Goal: Contribute content: Contribute content

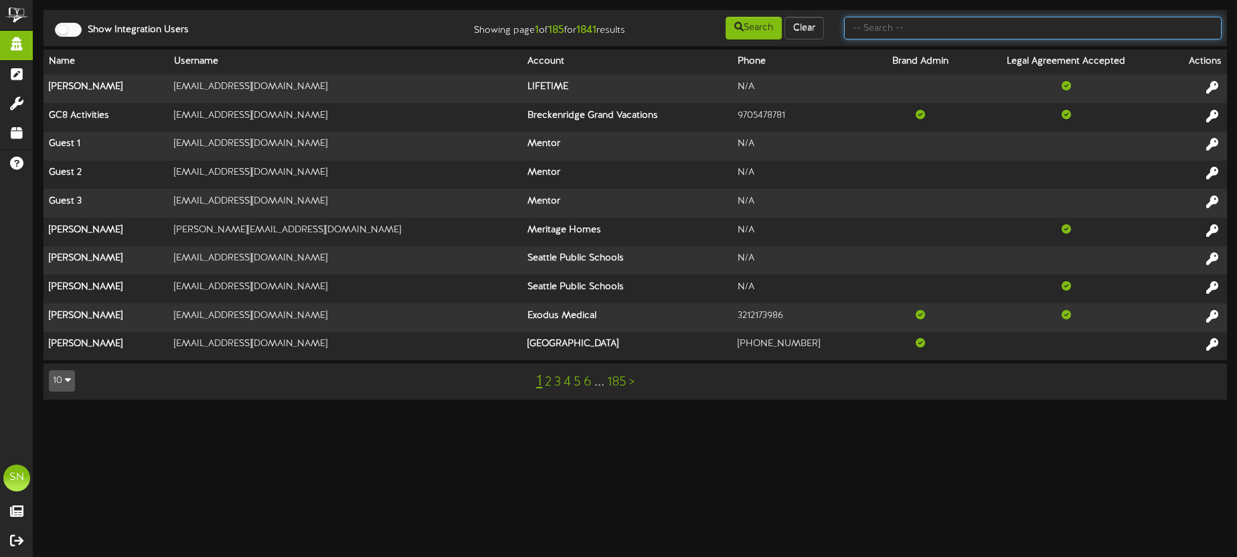
click at [880, 25] on input "text" at bounding box center [1032, 28] width 377 height 23
type input "granite"
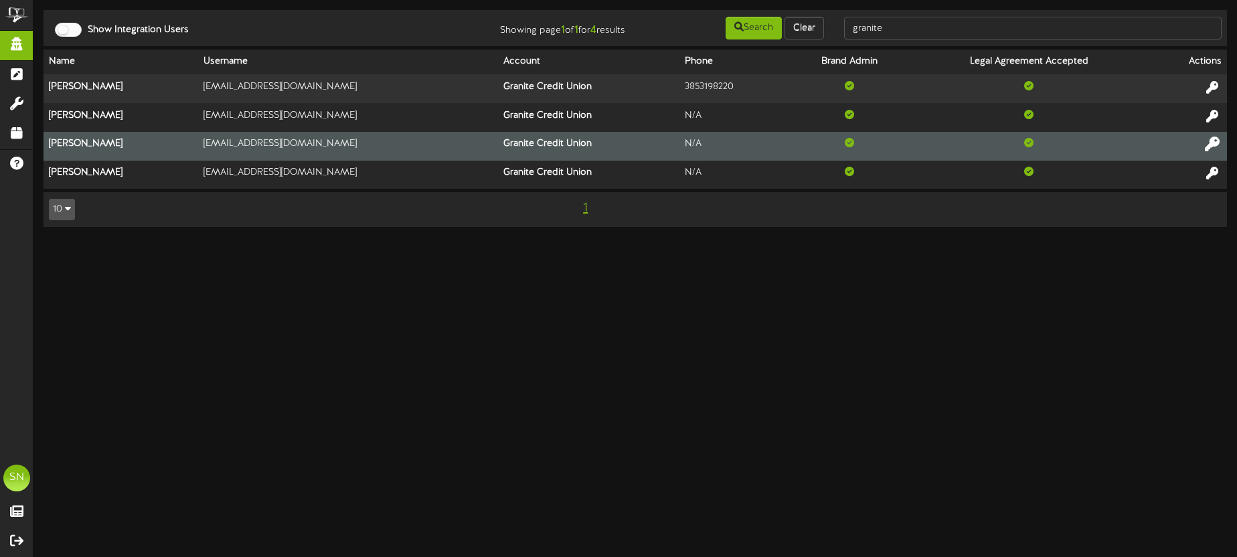
click at [1213, 145] on icon at bounding box center [1212, 144] width 15 height 15
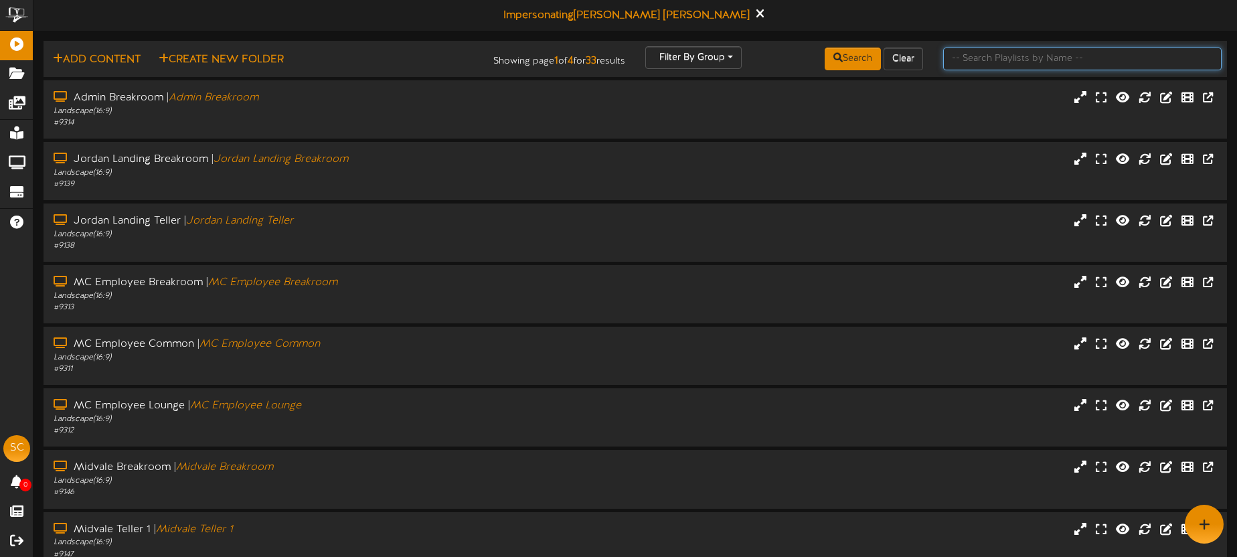
click at [1068, 60] on input "text" at bounding box center [1082, 59] width 278 height 23
type input "[PERSON_NAME]"
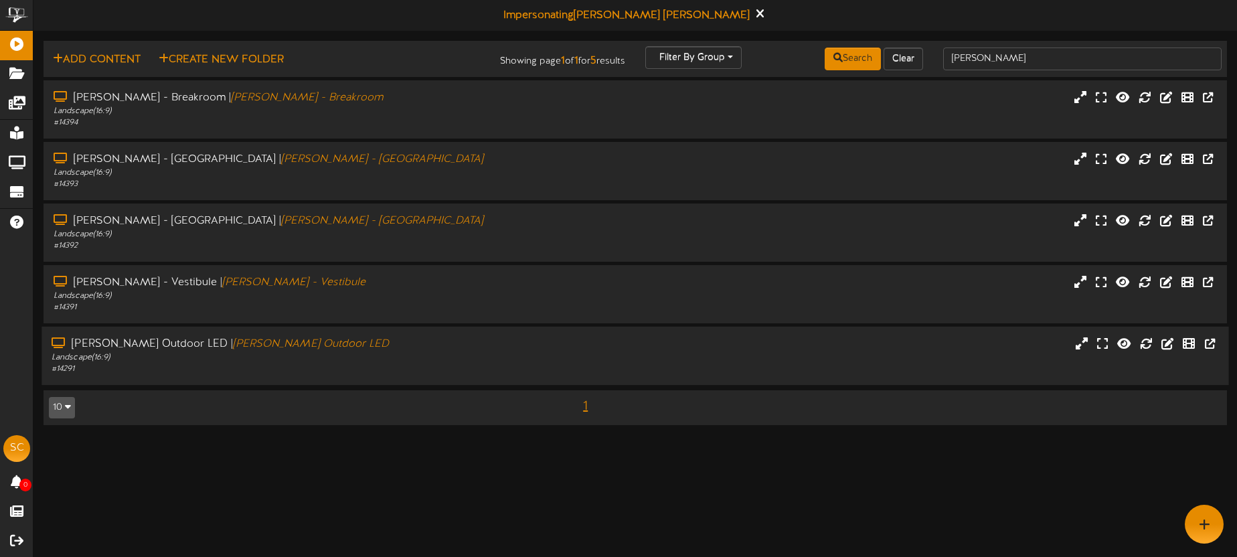
click at [460, 343] on div "[PERSON_NAME] Outdoor LED | [PERSON_NAME] Outdoor LED" at bounding box center [289, 344] width 475 height 15
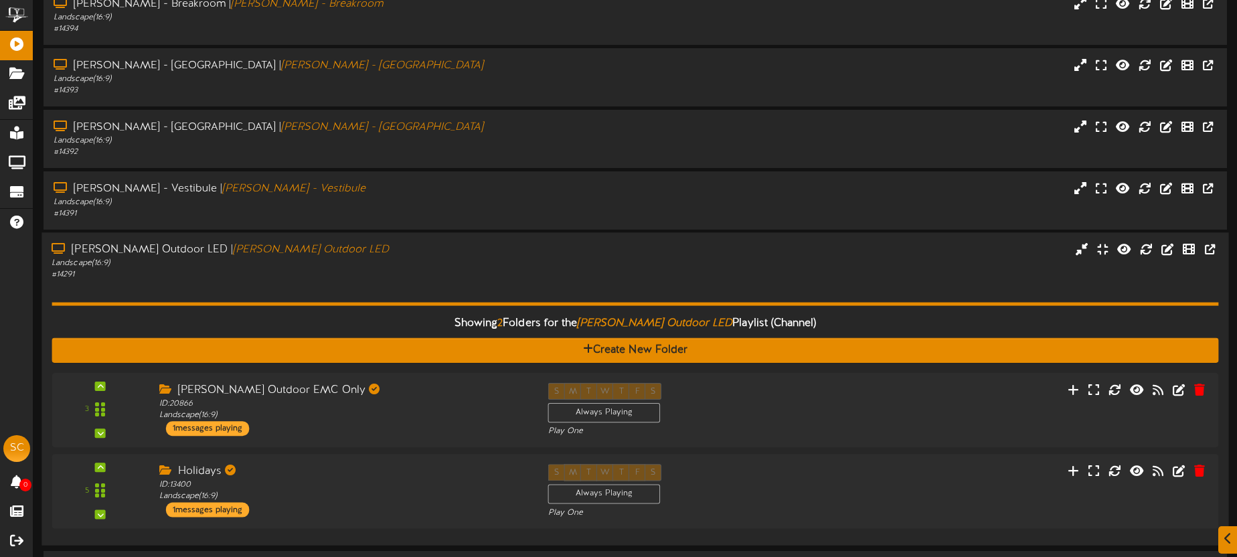
scroll to position [136, 0]
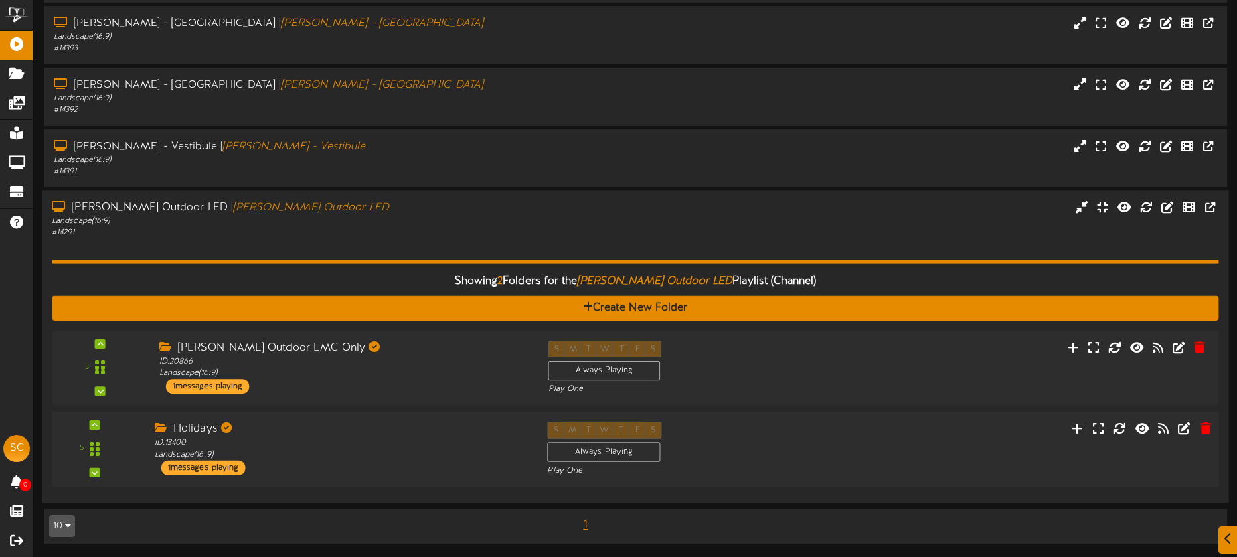
click at [403, 432] on div "Holidays" at bounding box center [341, 429] width 372 height 15
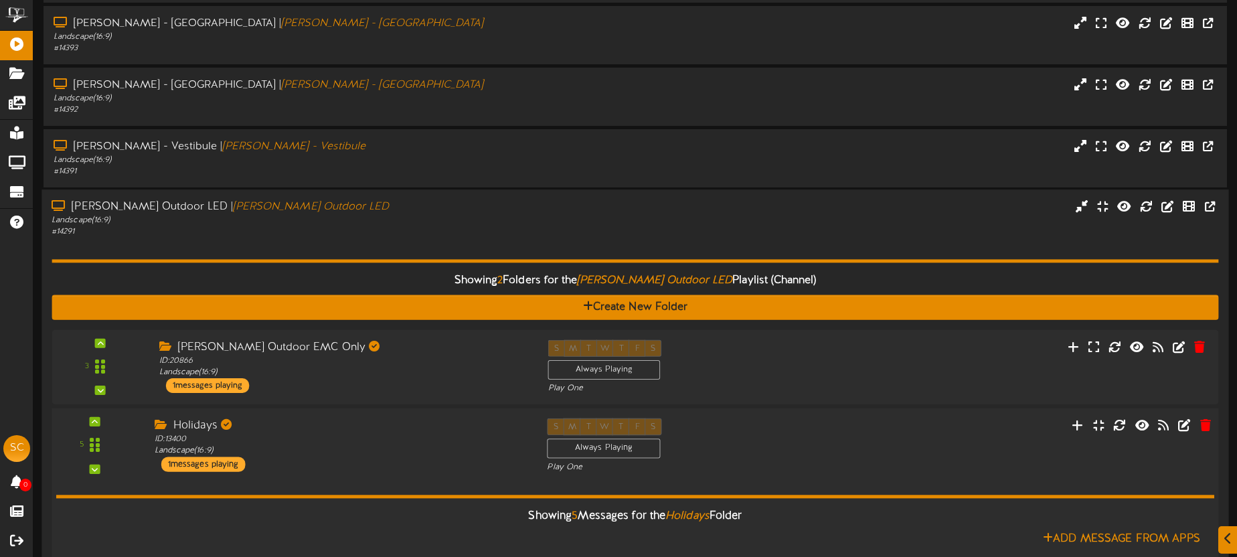
scroll to position [329, 0]
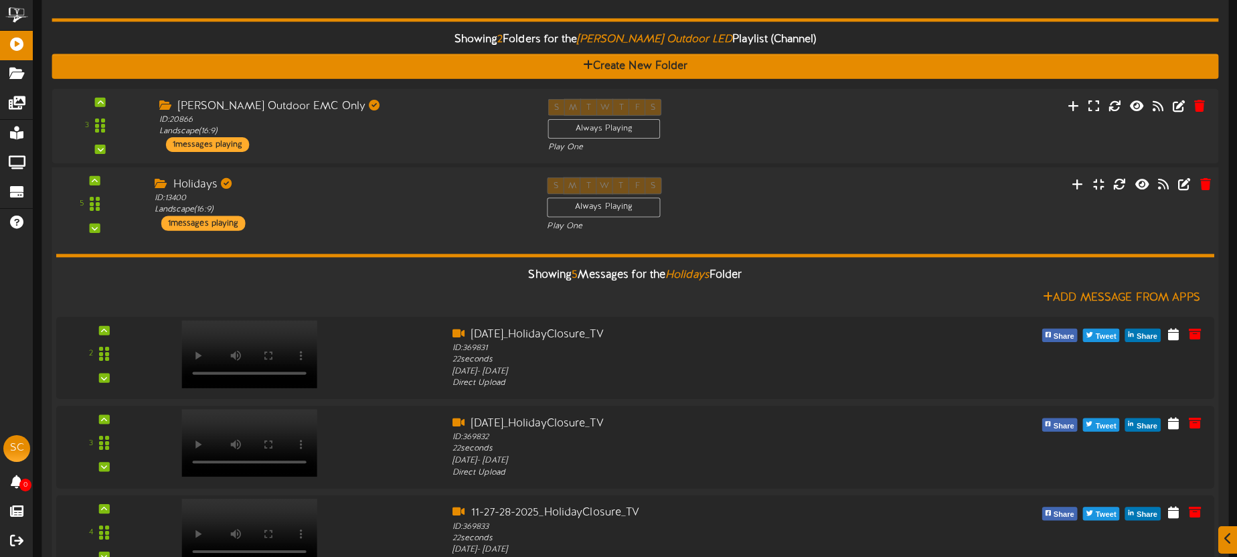
click at [397, 238] on div "Showing 5 Messages for the Holidays Folder Add Message From Apps 2" at bounding box center [635, 497] width 1158 height 530
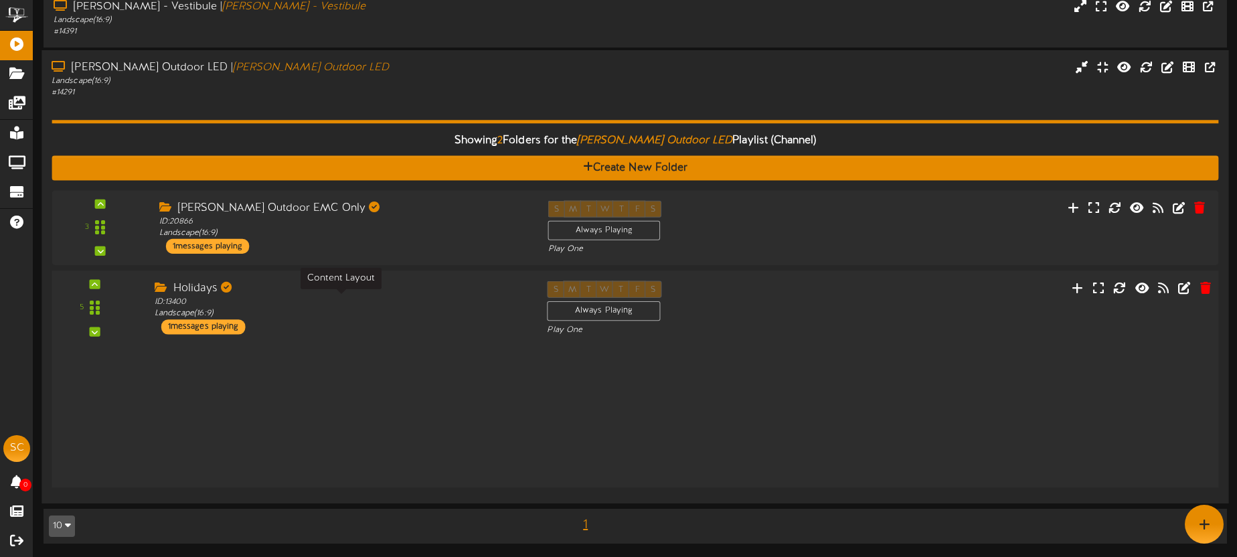
scroll to position [136, 0]
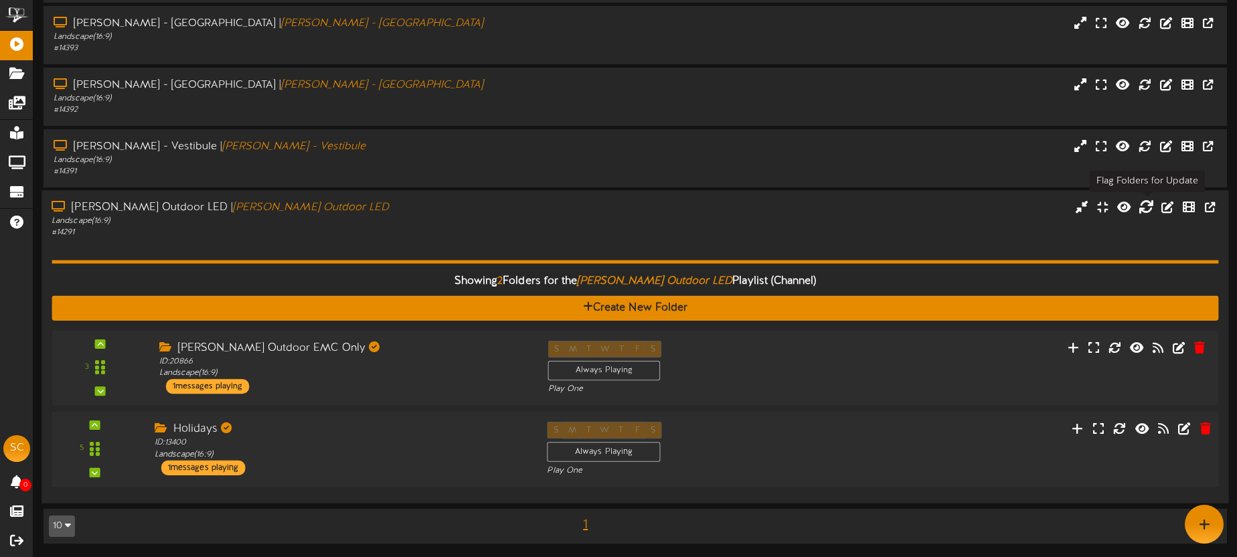
click at [1150, 209] on icon at bounding box center [1145, 206] width 15 height 15
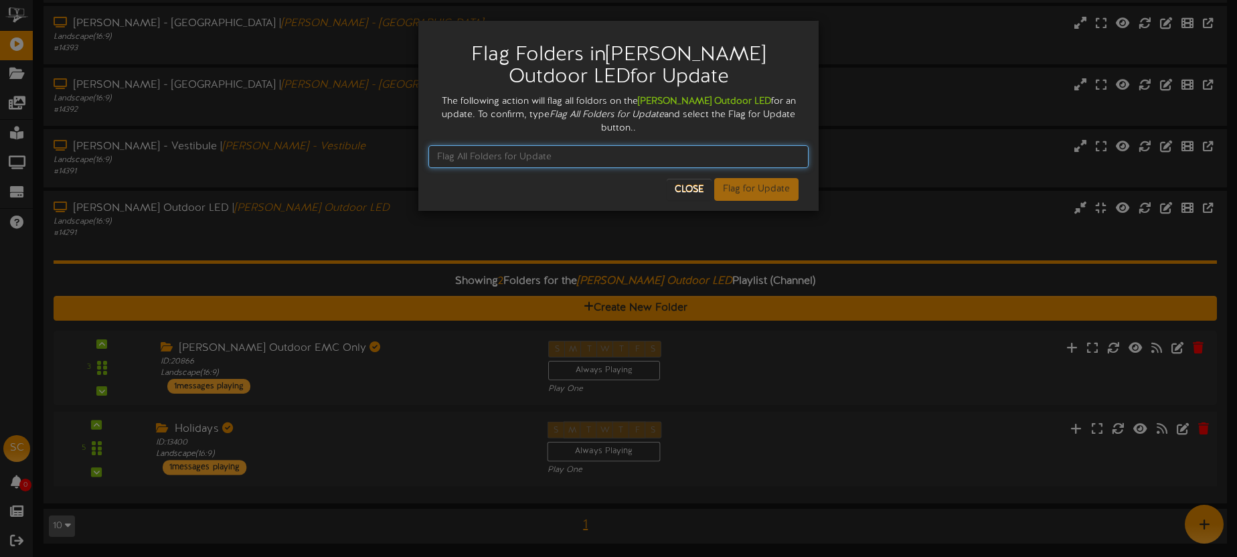
click at [650, 145] on input "text" at bounding box center [618, 156] width 380 height 23
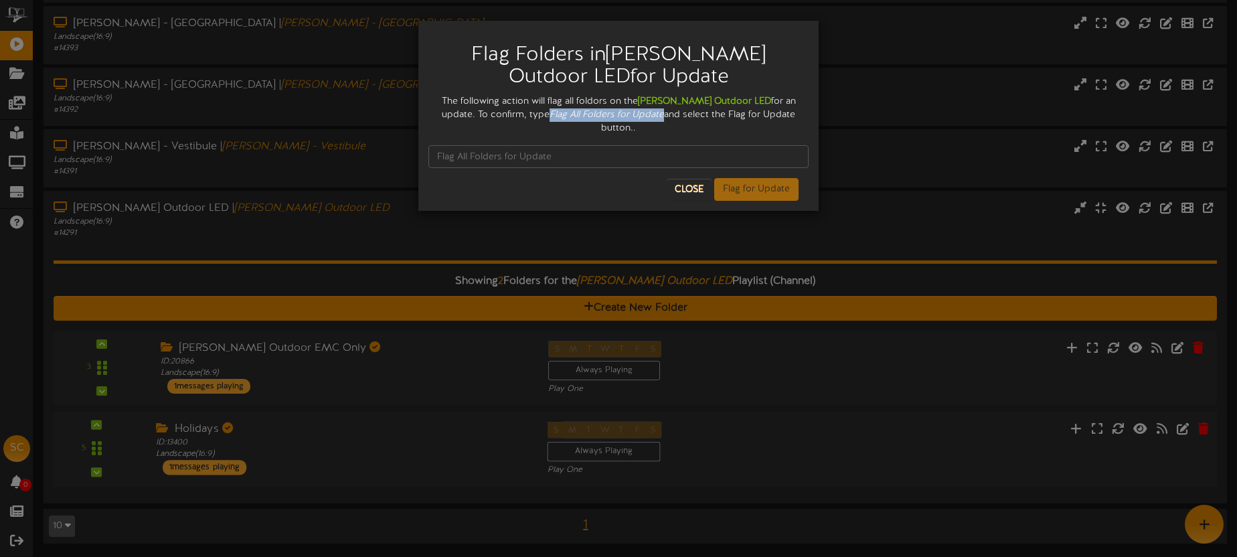
drag, startPoint x: 513, startPoint y: 112, endPoint x: 623, endPoint y: 116, distance: 110.5
click at [626, 116] on icon "Flag All Folders for Update" at bounding box center [606, 115] width 114 height 10
copy icon "Flag All Folders for Update"
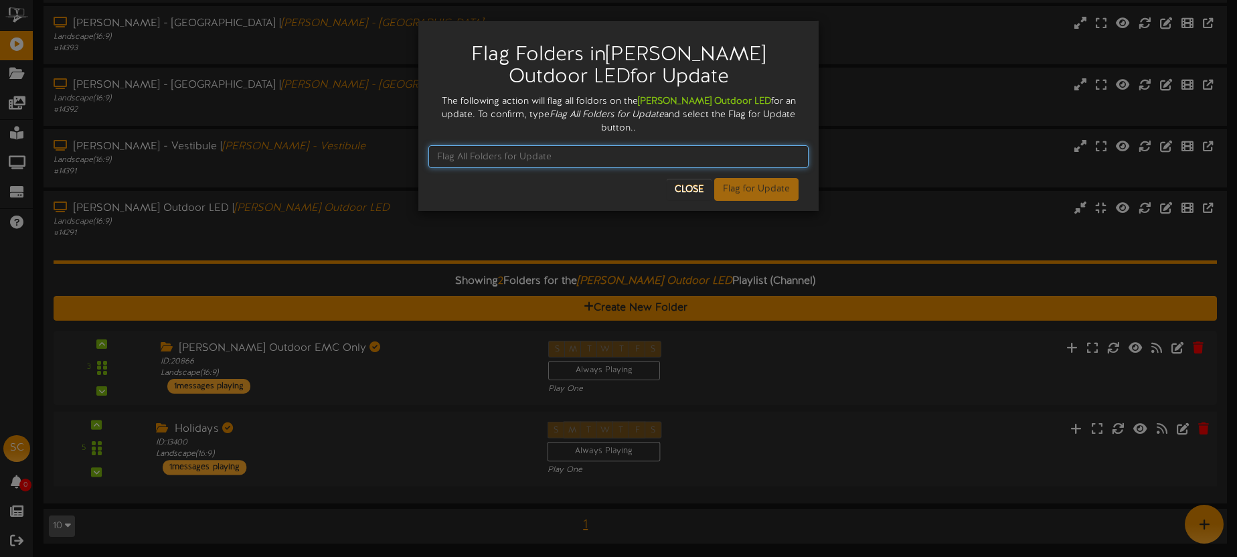
click at [537, 145] on input "text" at bounding box center [618, 156] width 380 height 23
paste input "Flag All Folders for Update"
type input "Flag All Folders for Update"
click at [750, 179] on button "Flag for Update" at bounding box center [756, 189] width 84 height 23
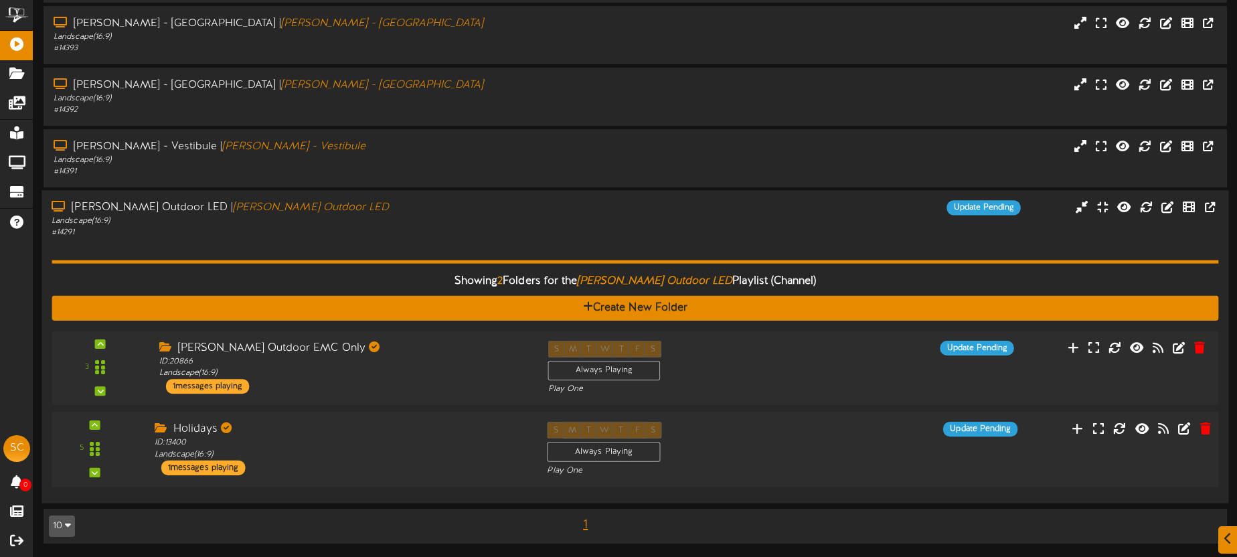
click at [450, 466] on div "Holidays ID: 13400 Landscape ( 16:9 ) 1 messages playing" at bounding box center [340, 449] width 393 height 54
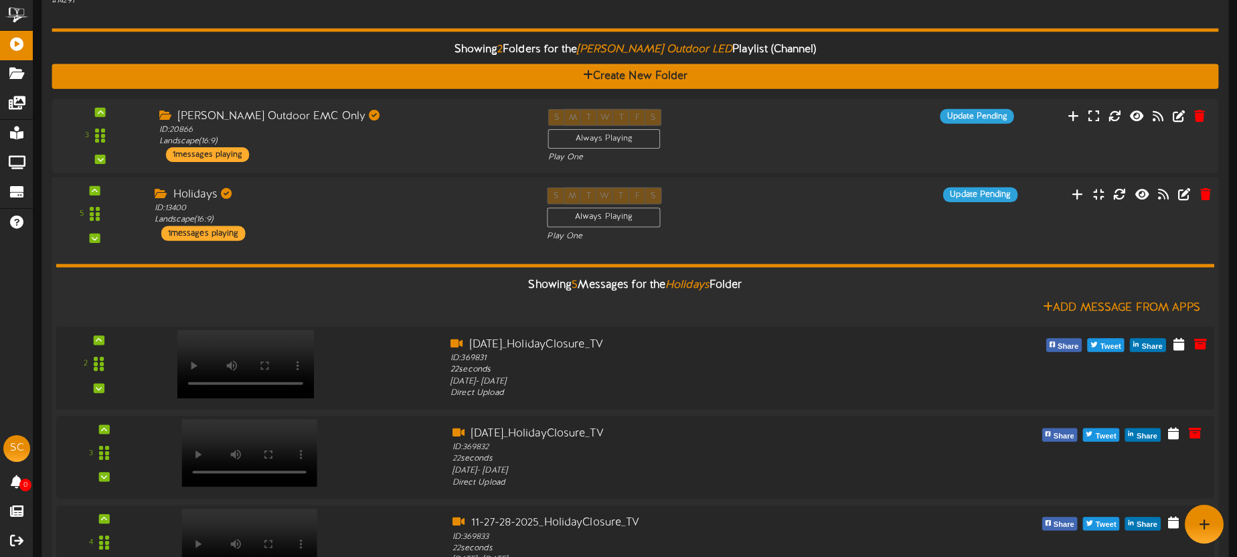
scroll to position [355, 0]
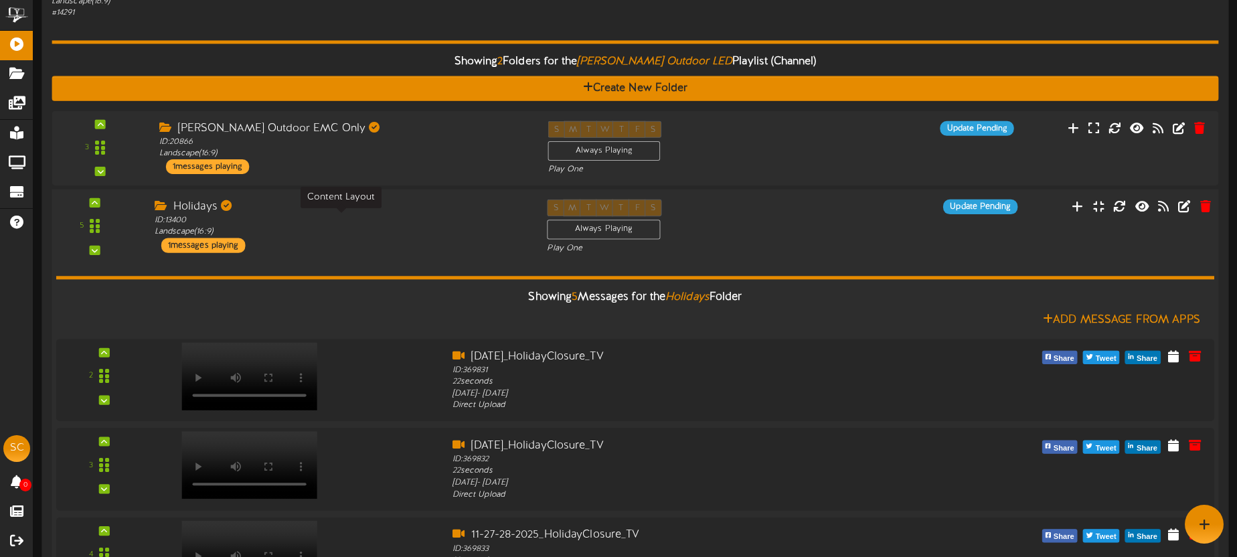
click at [393, 218] on div "ID: 13400 Landscape ( 16:9 )" at bounding box center [341, 226] width 372 height 23
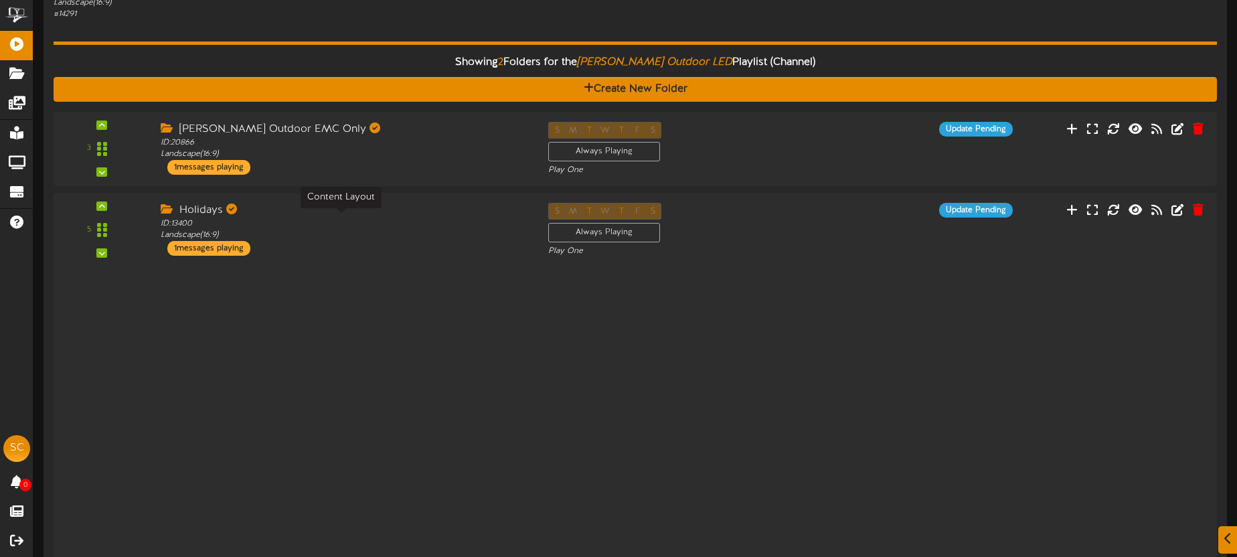
scroll to position [136, 0]
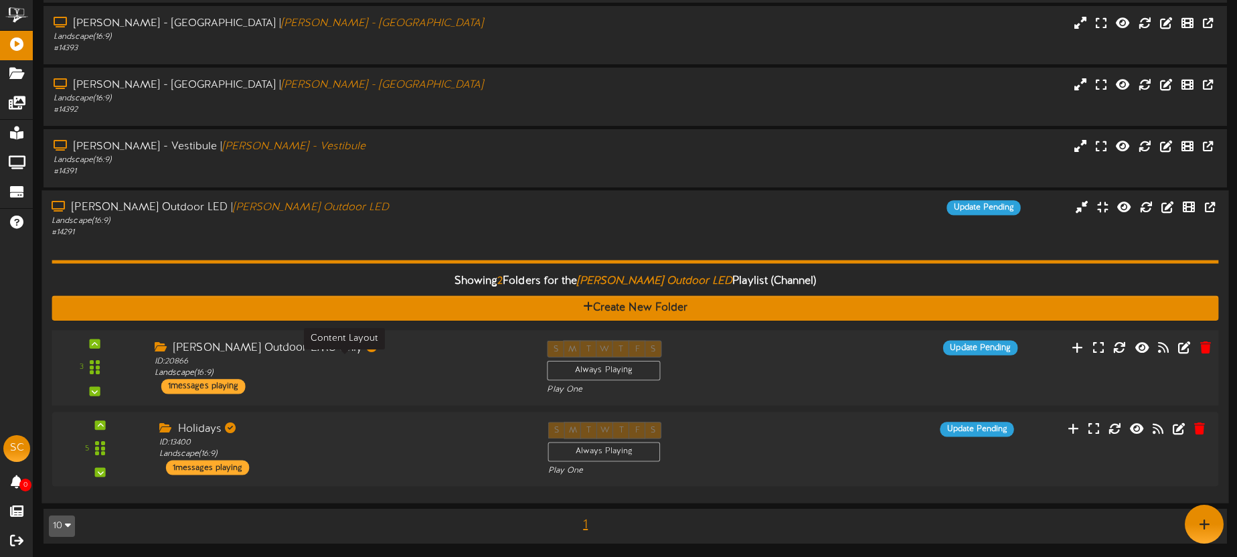
click at [410, 369] on div "ID: 20866 Landscape ( 16:9 )" at bounding box center [341, 367] width 372 height 23
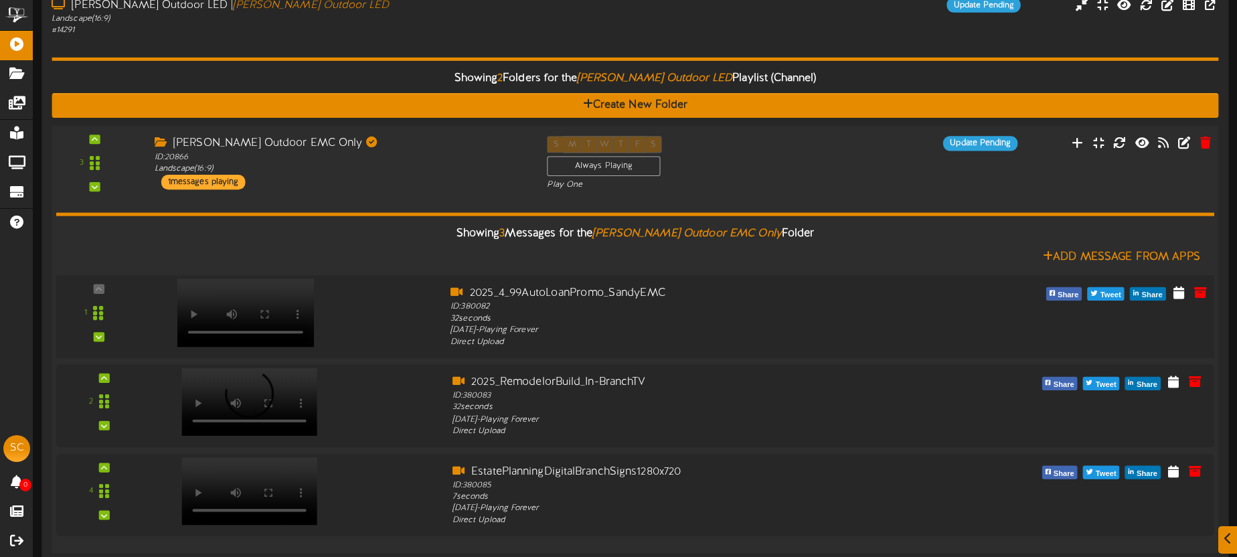
scroll to position [337, 0]
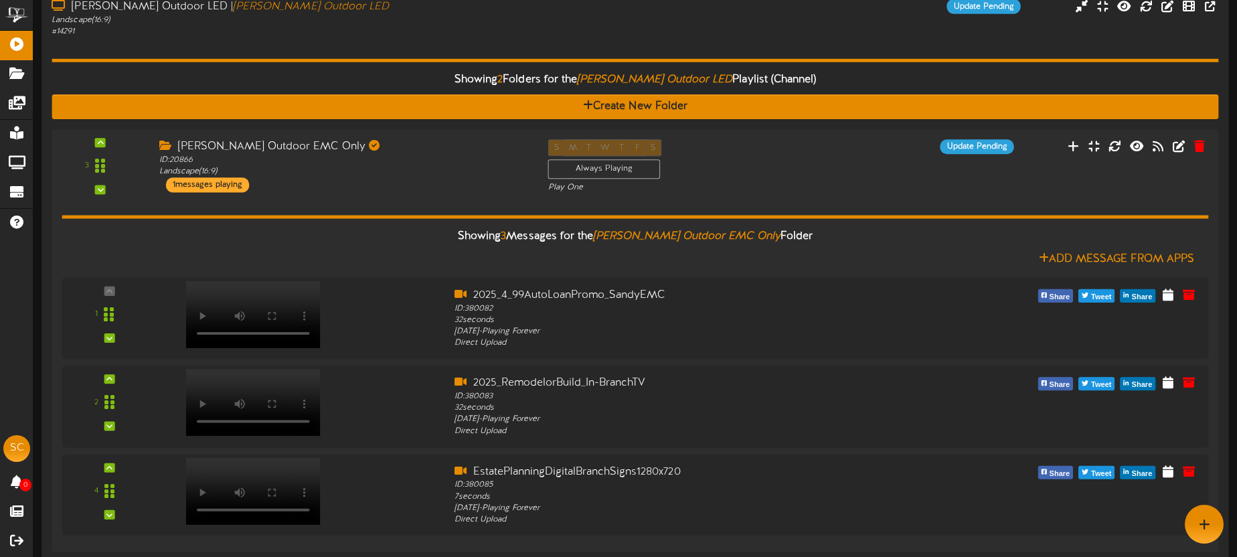
click at [692, 46] on div "Showing 2 Folders for the Sandy Outdoor LED Playlist (Channel) Create New Folde…" at bounding box center [635, 338] width 1167 height 603
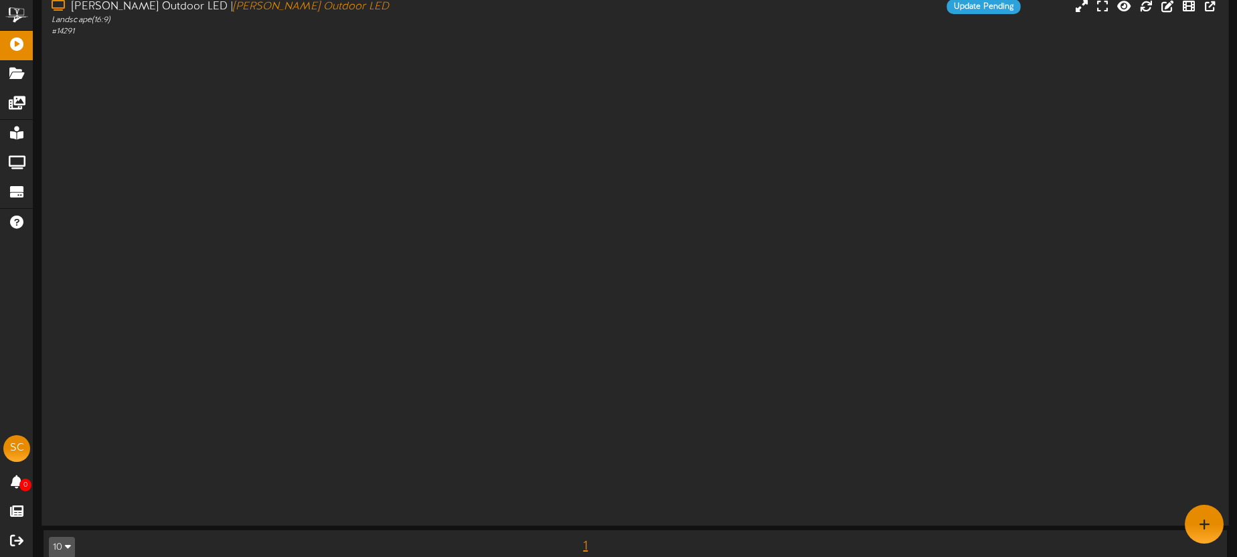
scroll to position [0, 0]
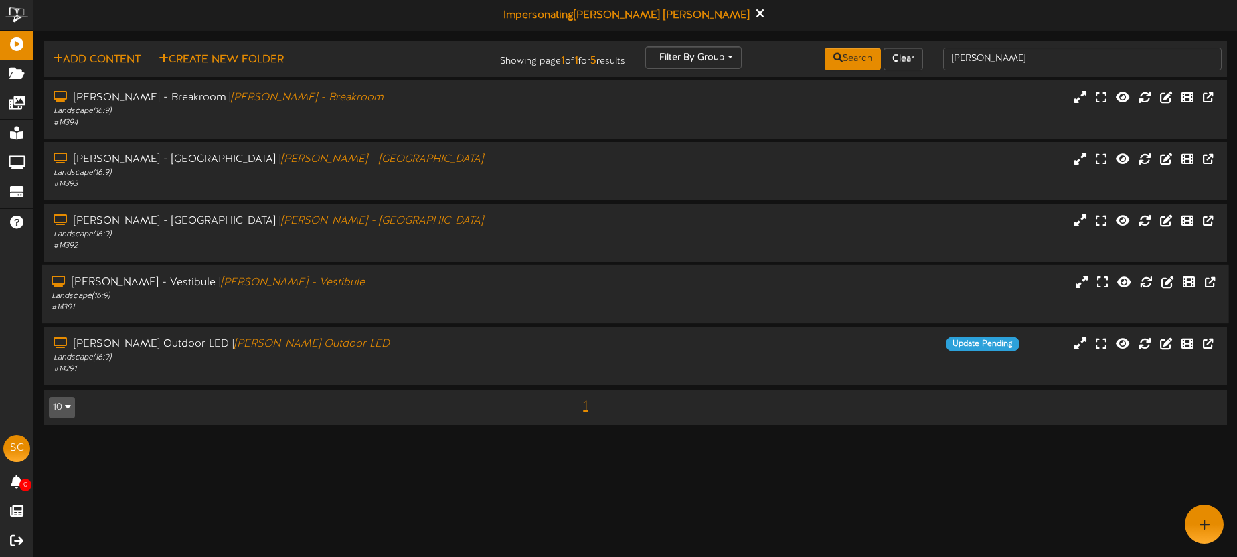
click at [337, 305] on div "# 14391" at bounding box center [289, 307] width 475 height 11
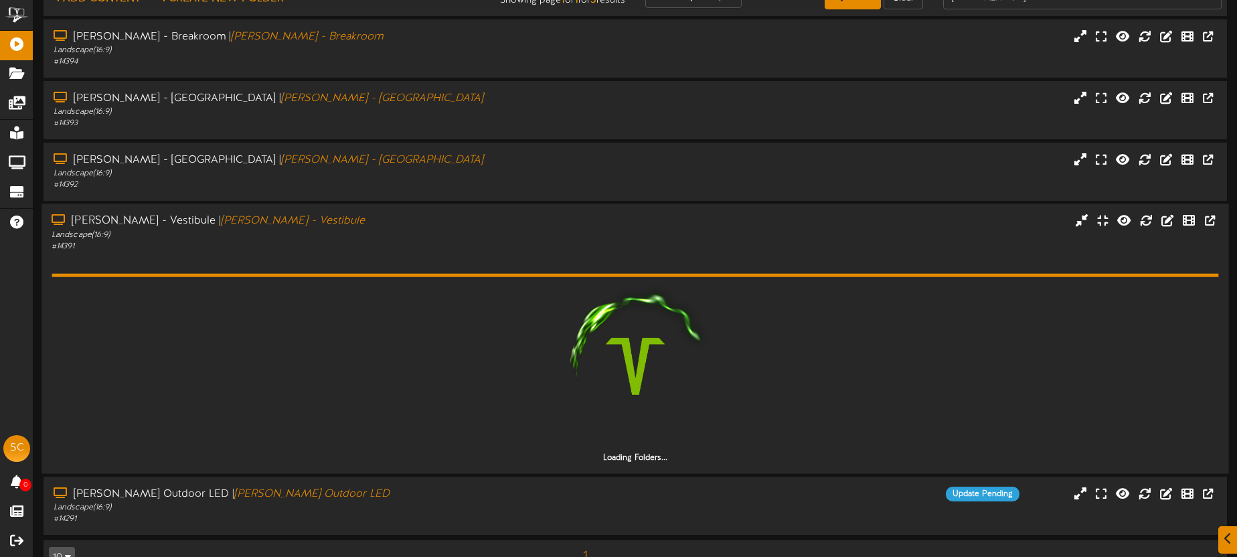
scroll to position [92, 0]
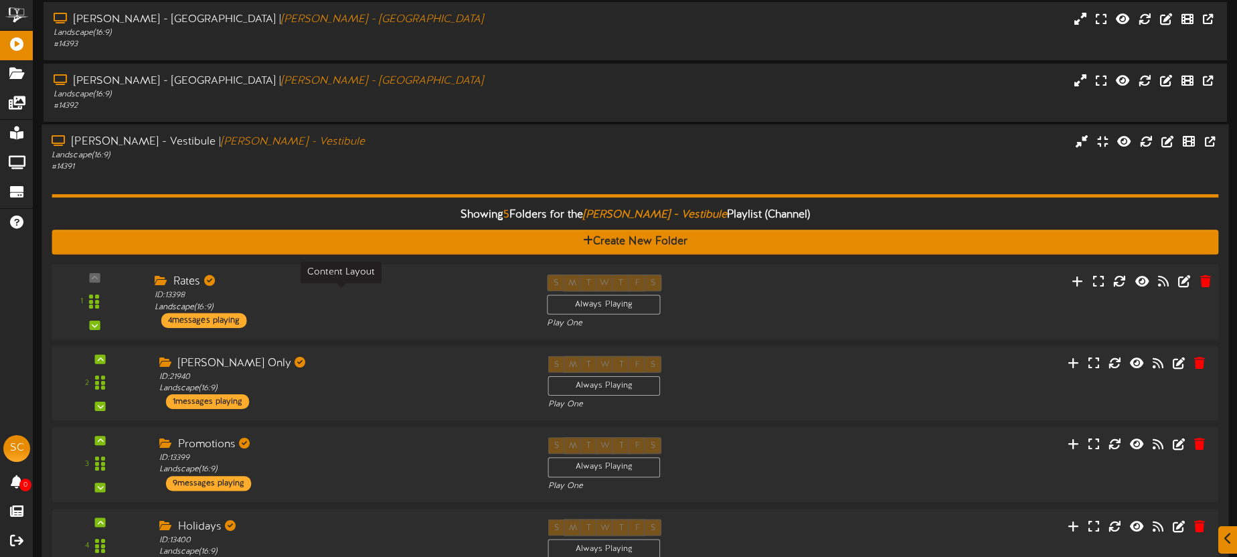
click at [339, 307] on div "ID: 13398 Landscape ( 16:9 )" at bounding box center [341, 301] width 372 height 23
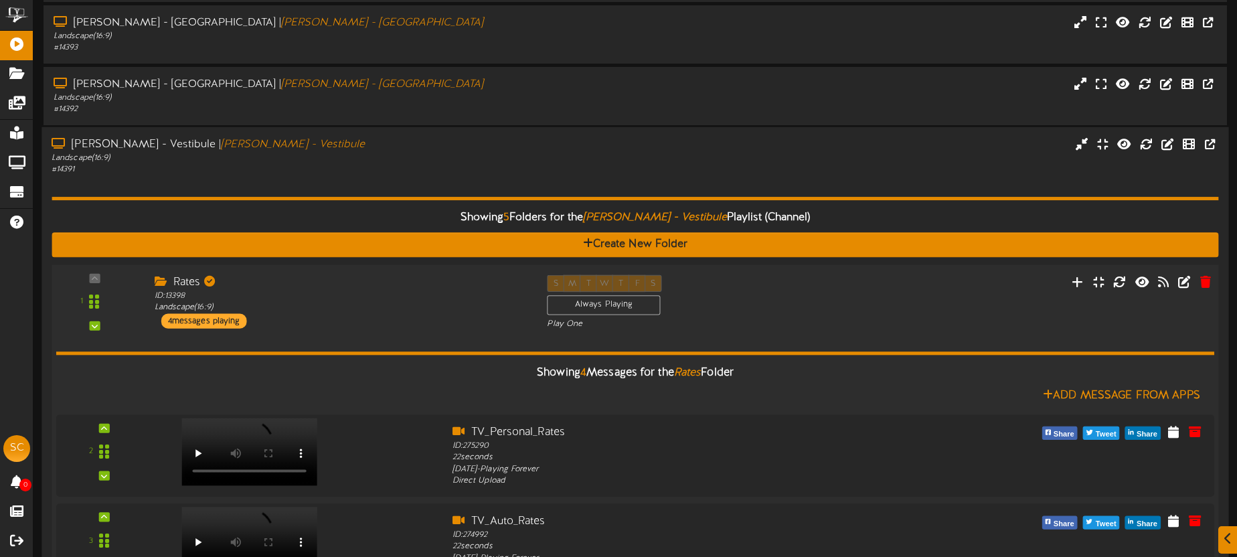
scroll to position [192, 0]
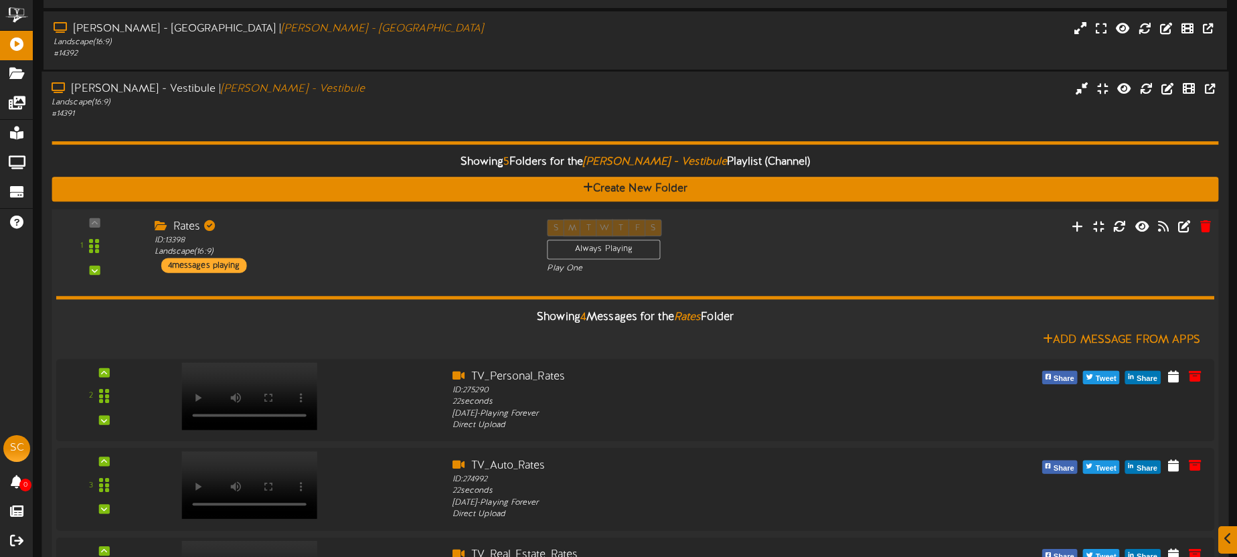
click at [362, 271] on div "Rates ID: 13398 Landscape ( 16:9 ) 4 messages playing" at bounding box center [340, 247] width 393 height 54
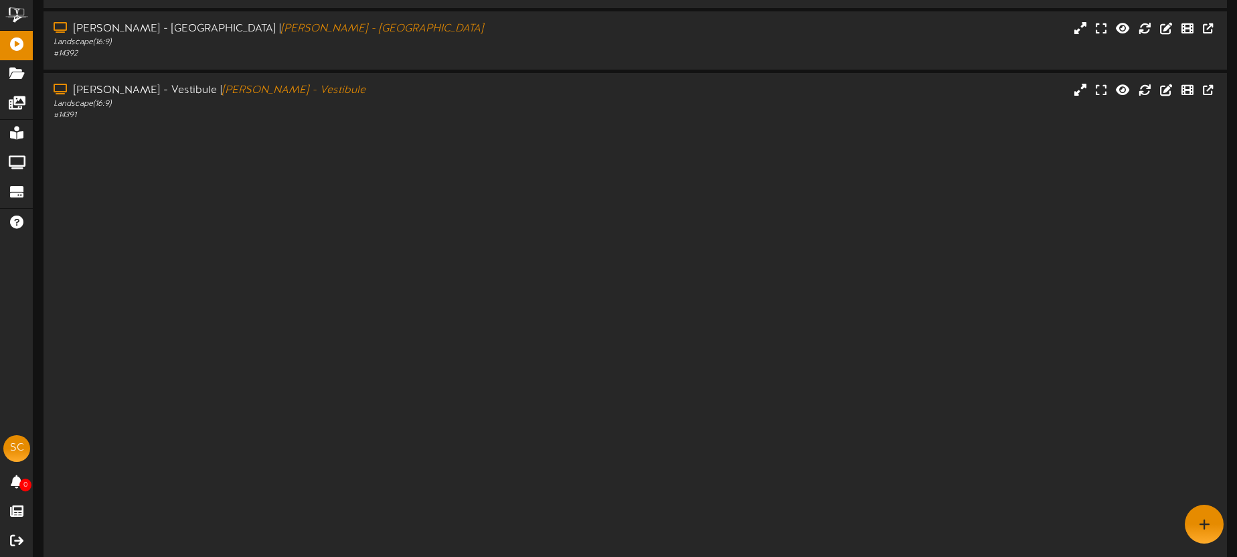
scroll to position [0, 0]
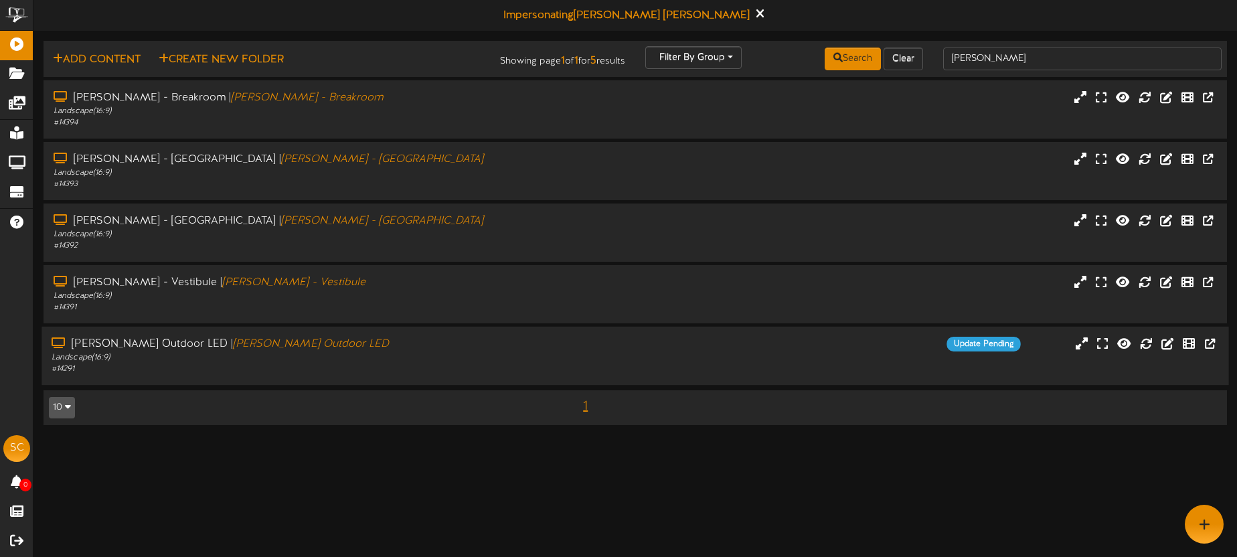
click at [508, 355] on div "Landscape ( 16:9 )" at bounding box center [289, 357] width 475 height 11
drag, startPoint x: 508, startPoint y: 355, endPoint x: 507, endPoint y: 345, distance: 10.1
click at [508, 355] on div "Landscape ( 16:9 )" at bounding box center [289, 357] width 475 height 11
click at [520, 359] on div "Landscape ( 16:9 )" at bounding box center [289, 357] width 475 height 11
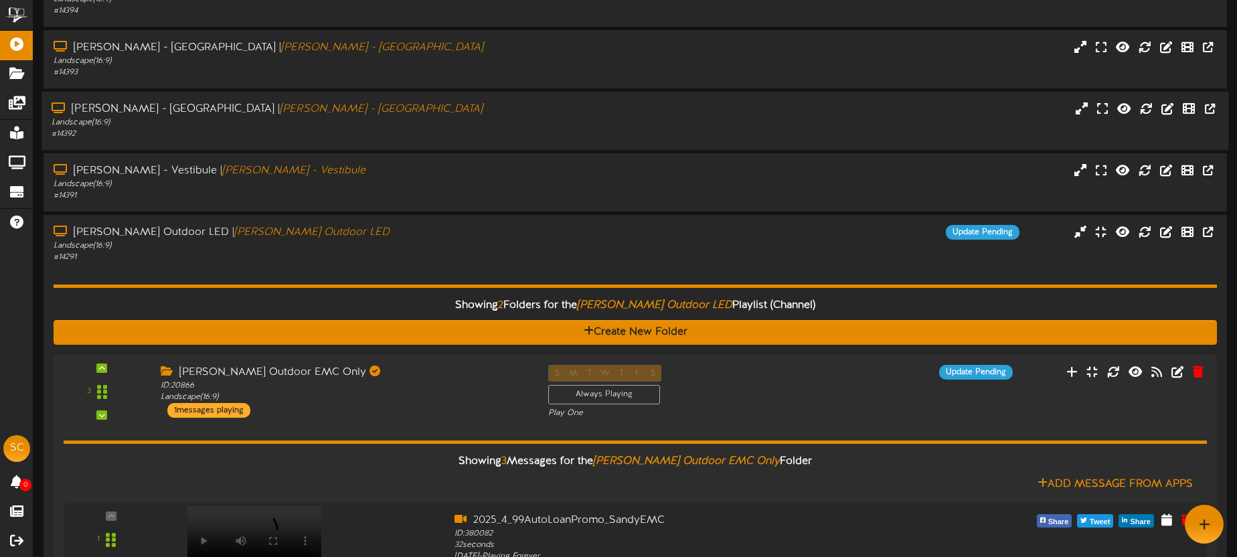
scroll to position [104, 0]
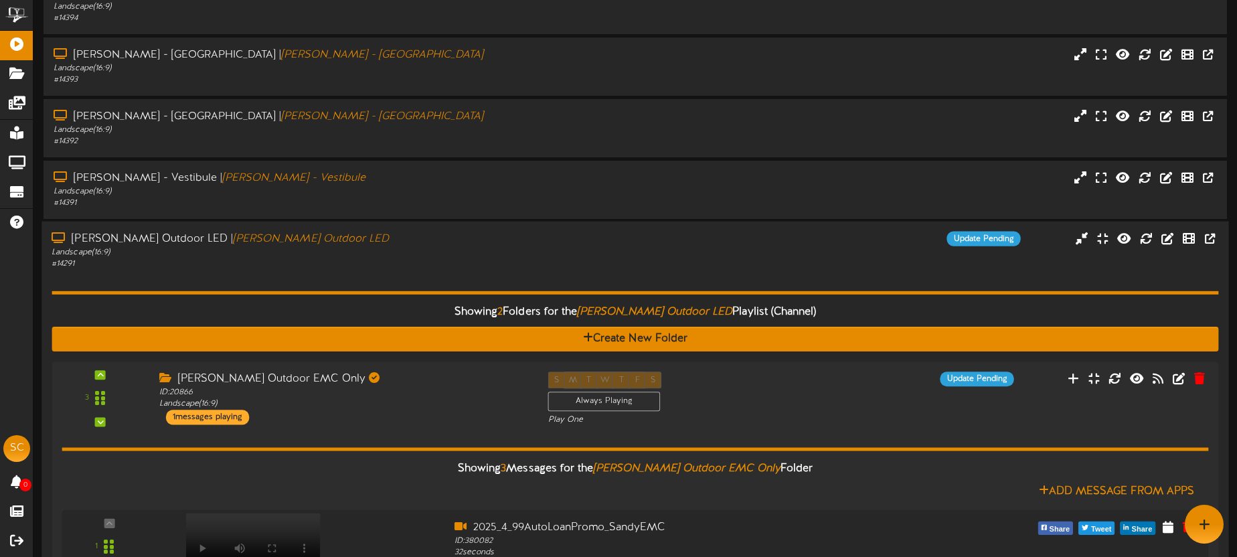
click at [406, 238] on div "Sandy Outdoor LED | Sandy Outdoor LED" at bounding box center [289, 239] width 475 height 15
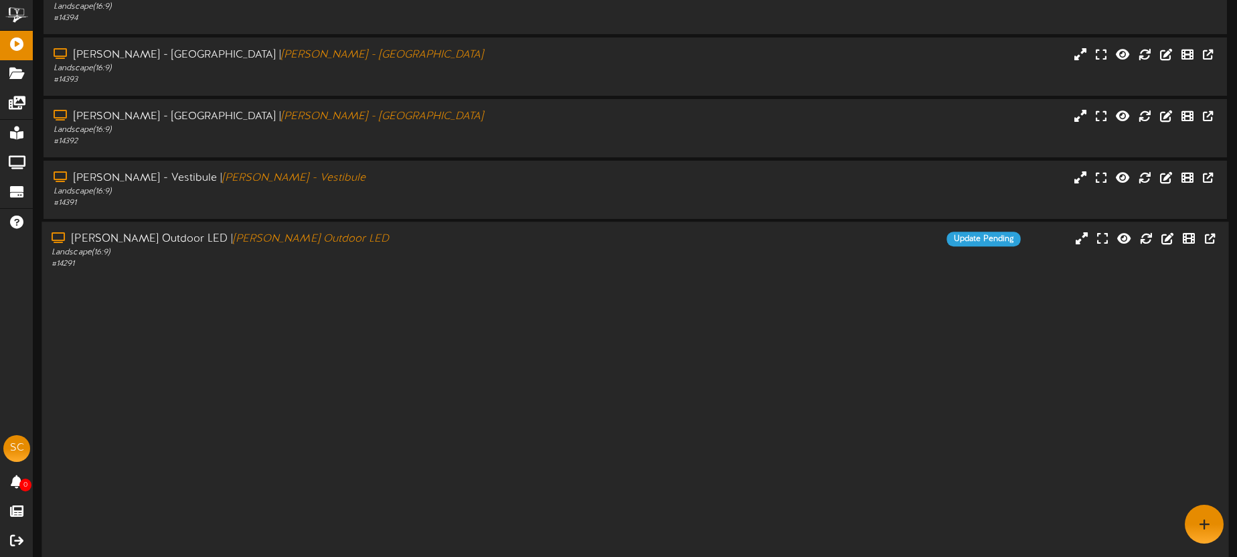
scroll to position [0, 0]
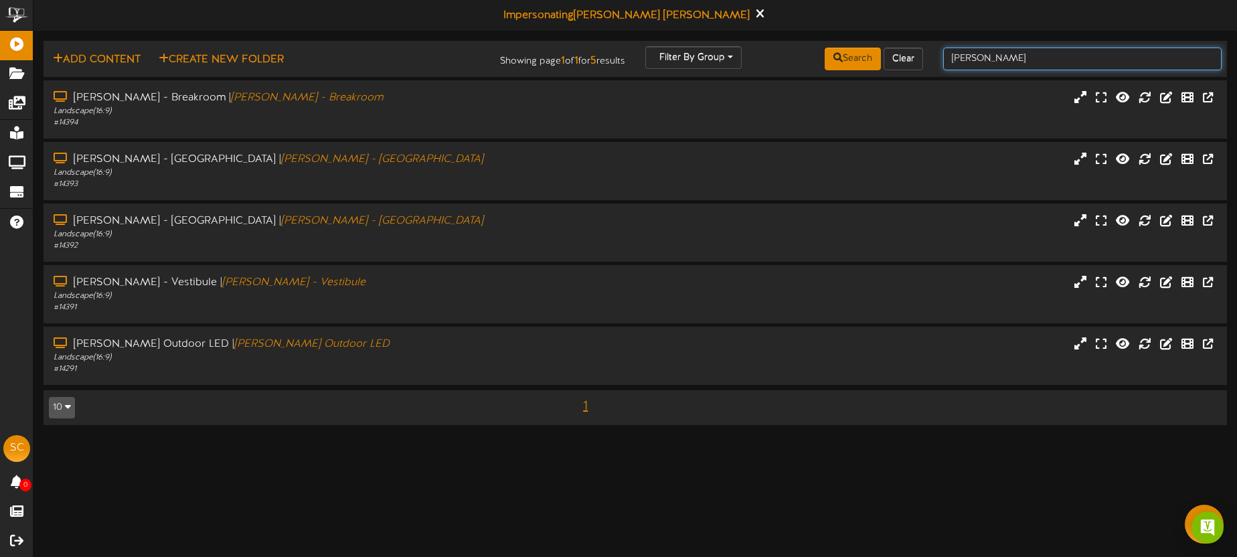
drag, startPoint x: 995, startPoint y: 58, endPoint x: 947, endPoint y: 62, distance: 48.4
click at [948, 62] on input "[PERSON_NAME]" at bounding box center [1082, 59] width 278 height 23
click at [677, 19] on div "Impersonating Spencer Carver" at bounding box center [634, 15] width 1203 height 31
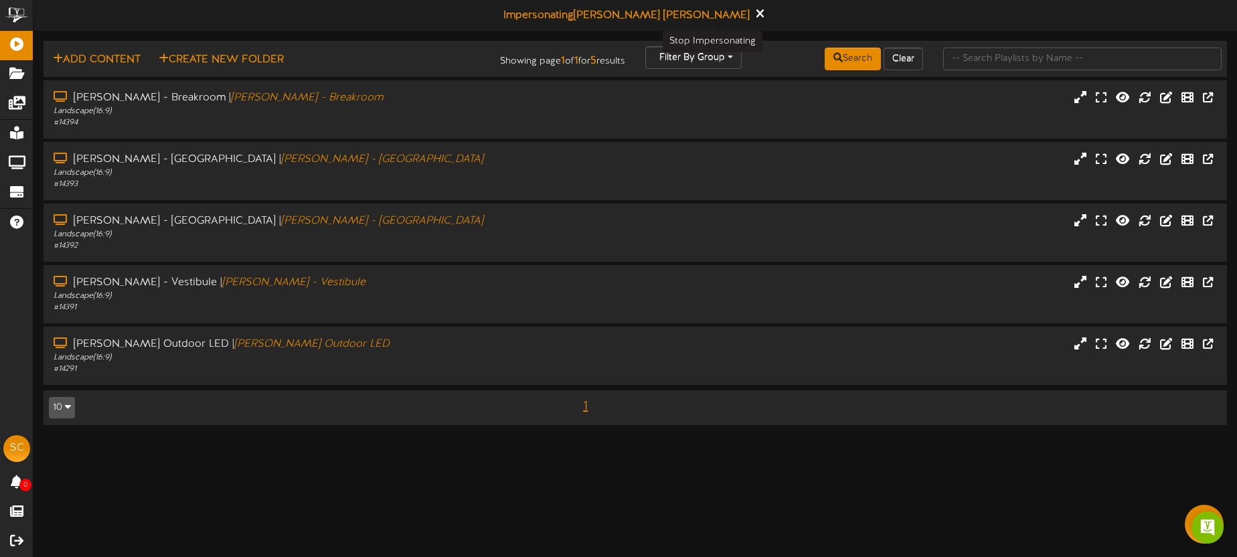
drag, startPoint x: 710, startPoint y: 15, endPoint x: 702, endPoint y: 12, distance: 8.7
click at [756, 15] on icon at bounding box center [759, 13] width 7 height 12
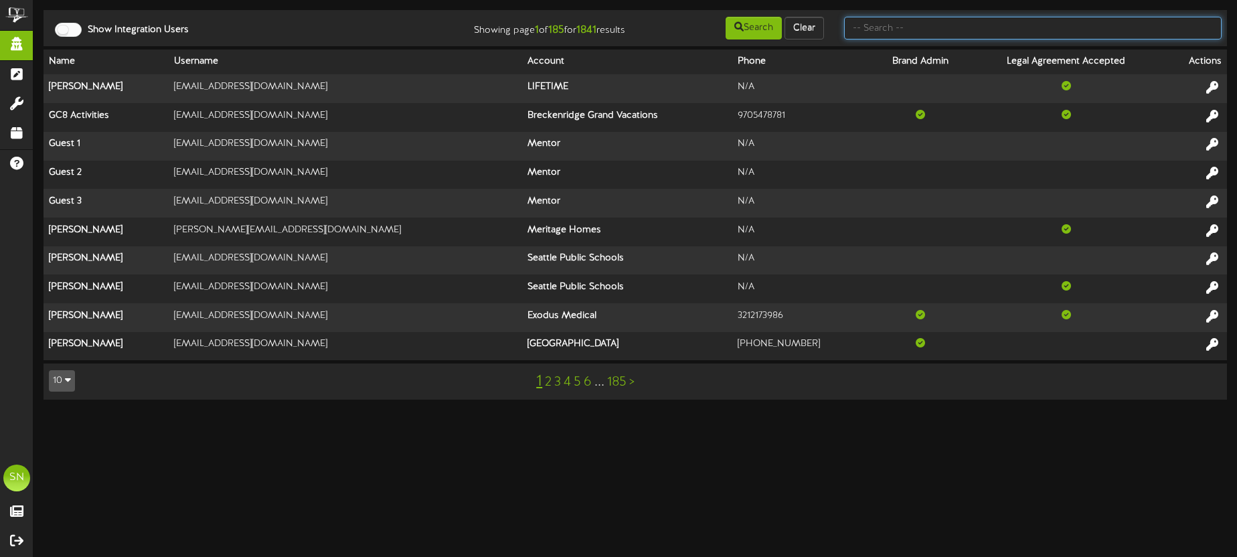
click at [893, 27] on input "text" at bounding box center [1032, 28] width 377 height 23
type input "dfcu"
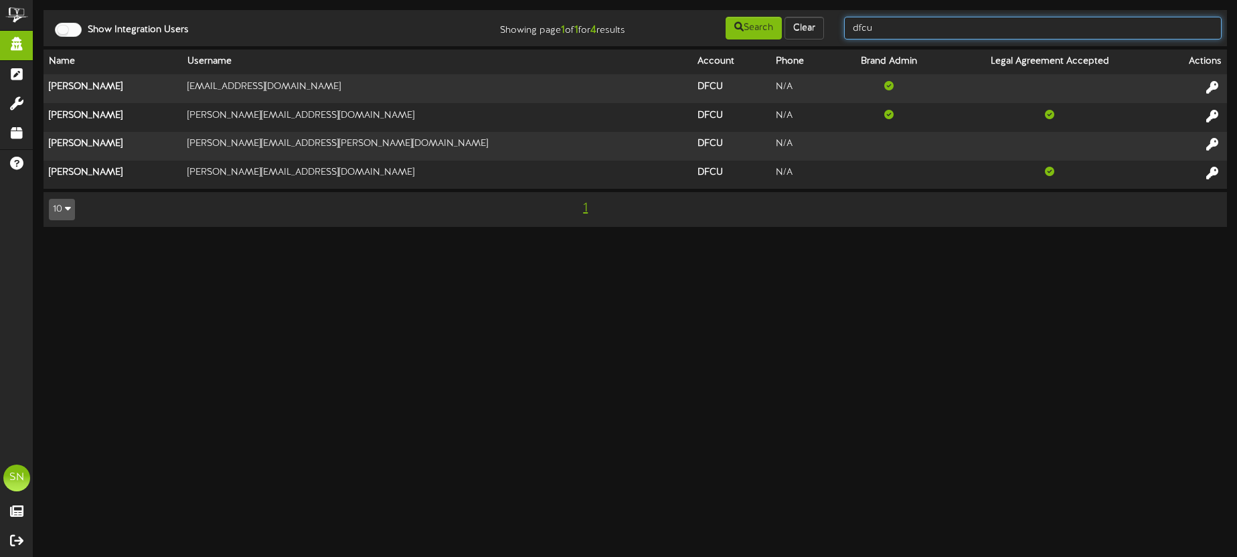
click at [931, 30] on input "dfcu" at bounding box center [1032, 28] width 377 height 23
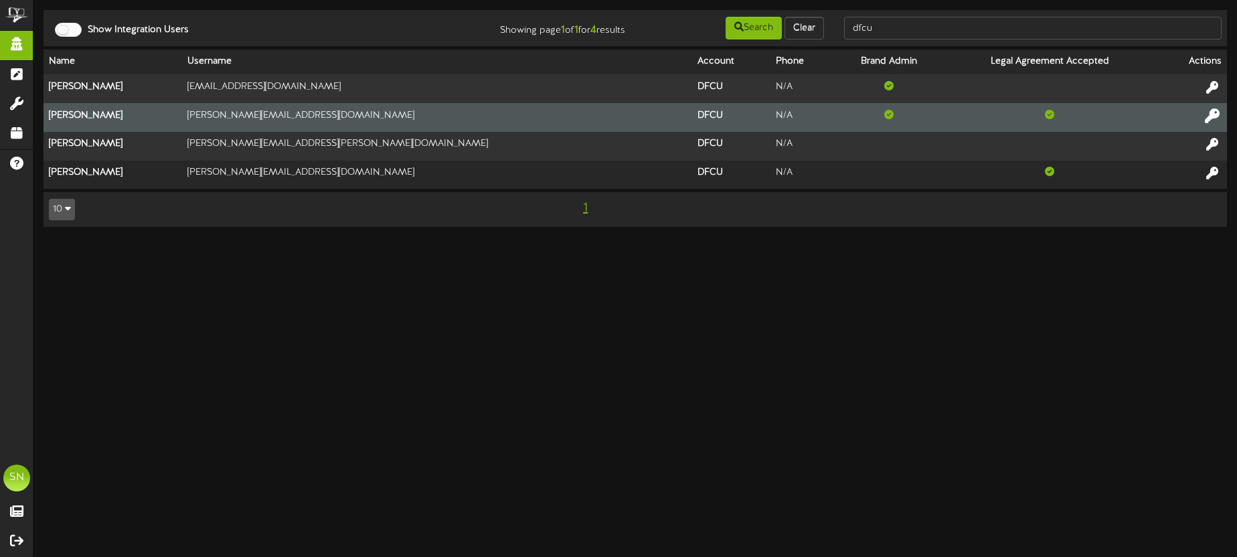
click at [1208, 113] on icon at bounding box center [1212, 115] width 15 height 15
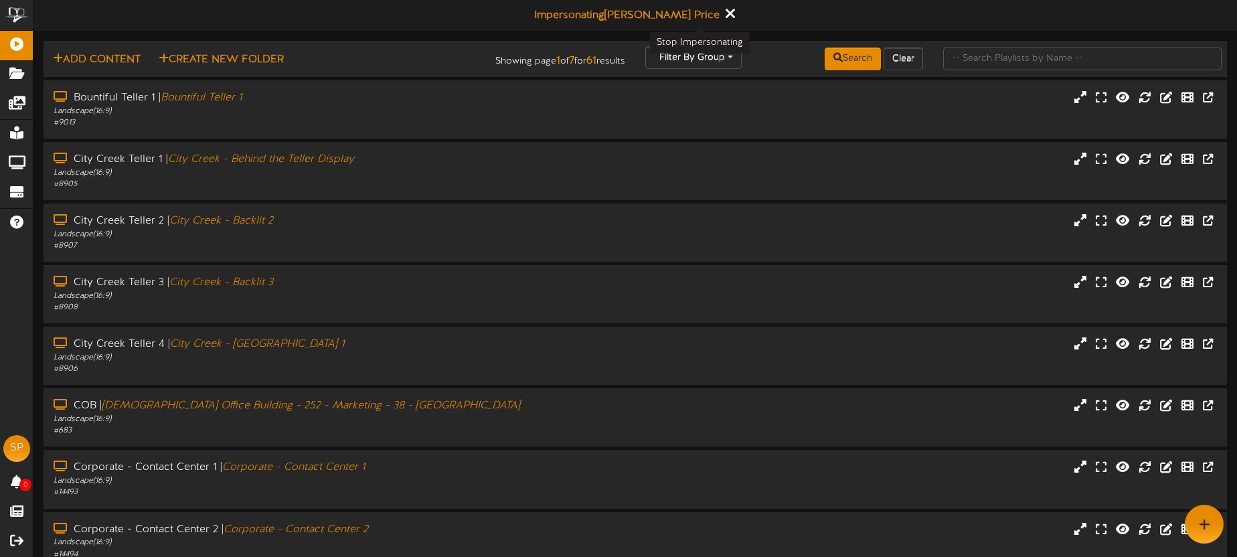
click at [725, 13] on icon at bounding box center [729, 13] width 9 height 15
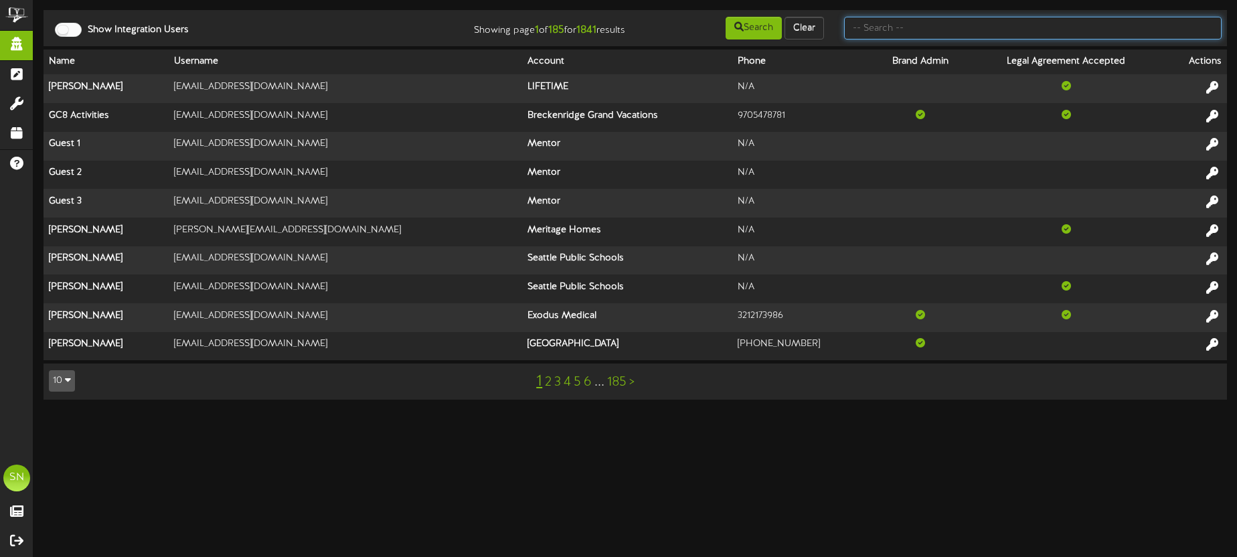
click at [967, 31] on input "text" at bounding box center [1032, 28] width 377 height 23
type input "m"
type input "associated"
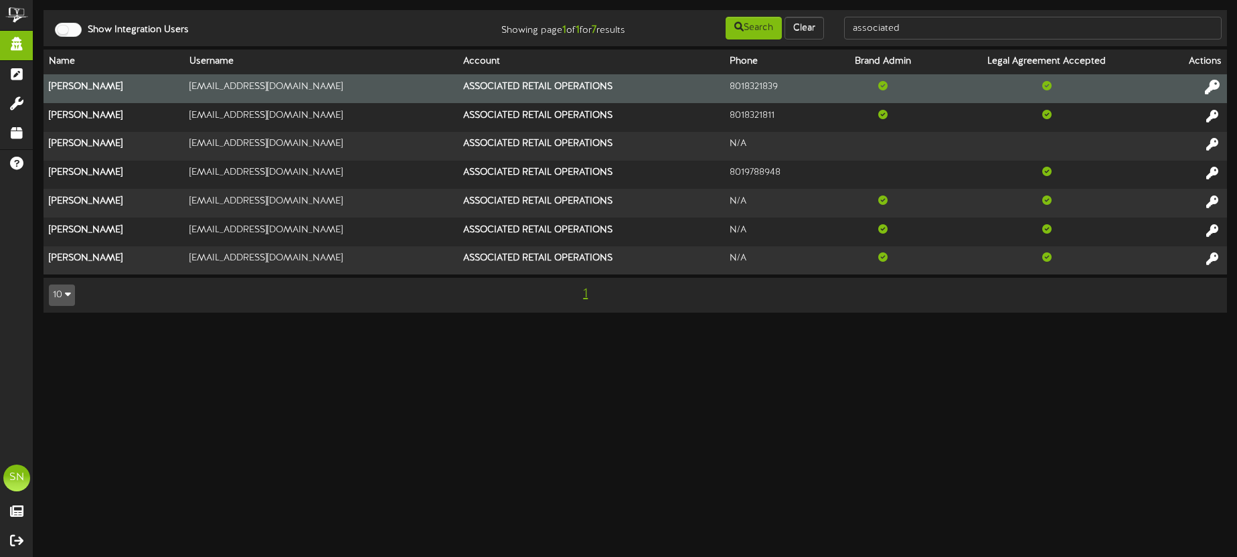
click at [1212, 85] on icon at bounding box center [1212, 87] width 15 height 15
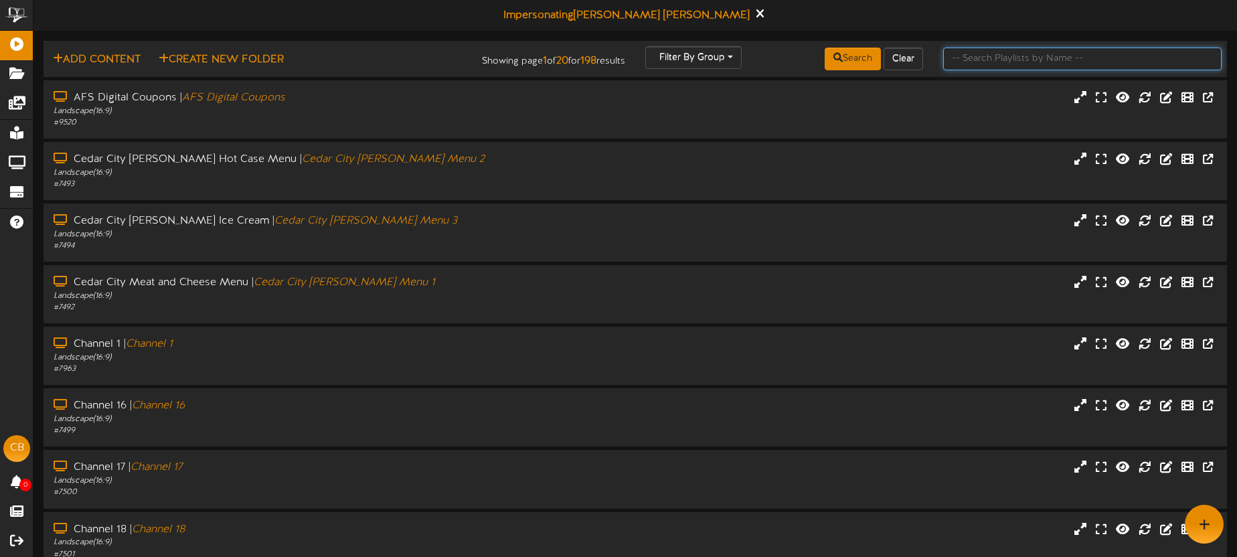
click at [968, 54] on input "text" at bounding box center [1082, 59] width 278 height 23
type input "[PERSON_NAME]"
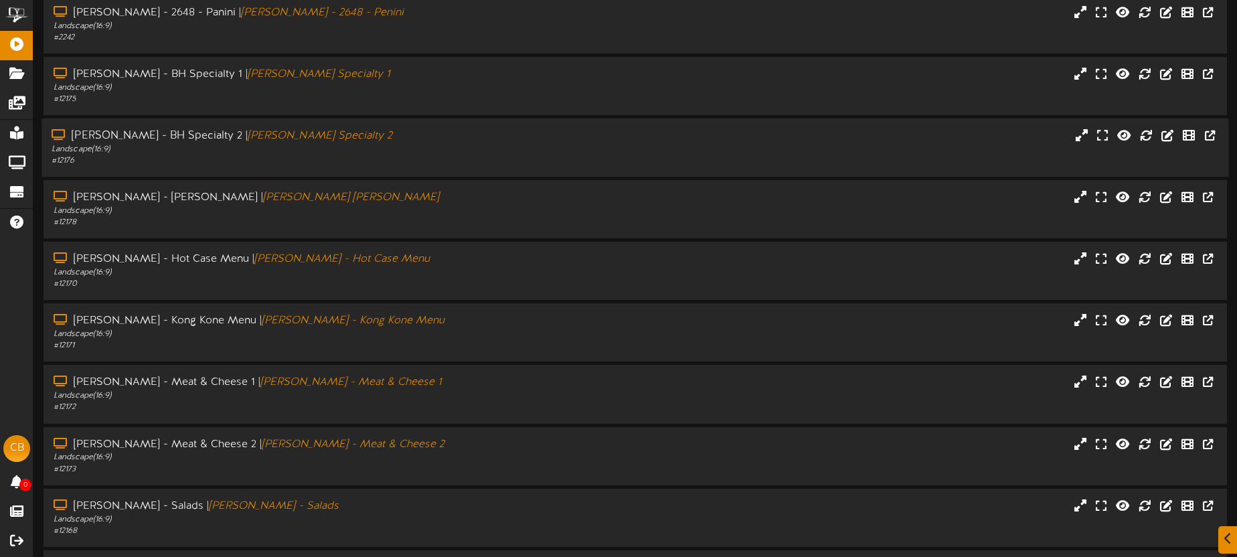
scroll to position [191, 0]
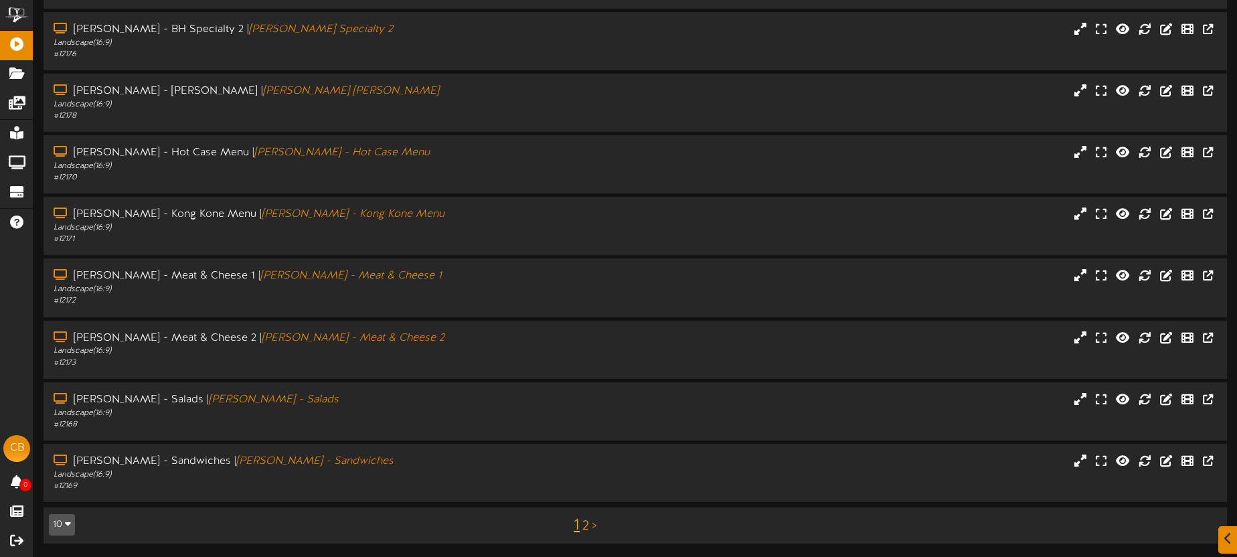
click at [584, 525] on link "2" at bounding box center [585, 526] width 7 height 15
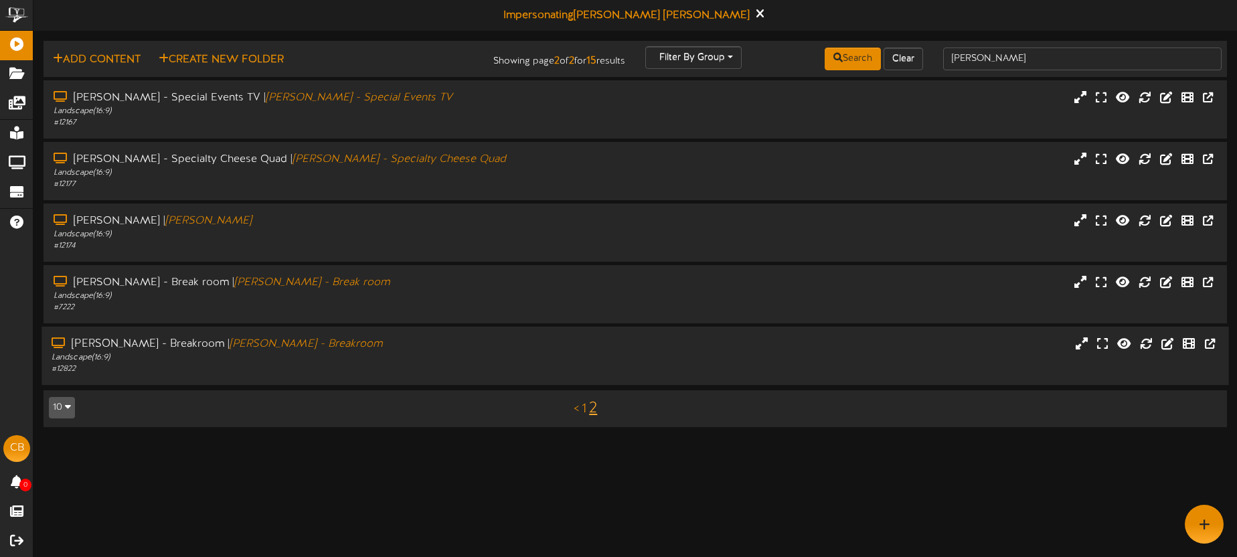
click at [487, 350] on div "Macey's Murray - Breakroom | Macey's Murray - Breakroom" at bounding box center [289, 344] width 475 height 15
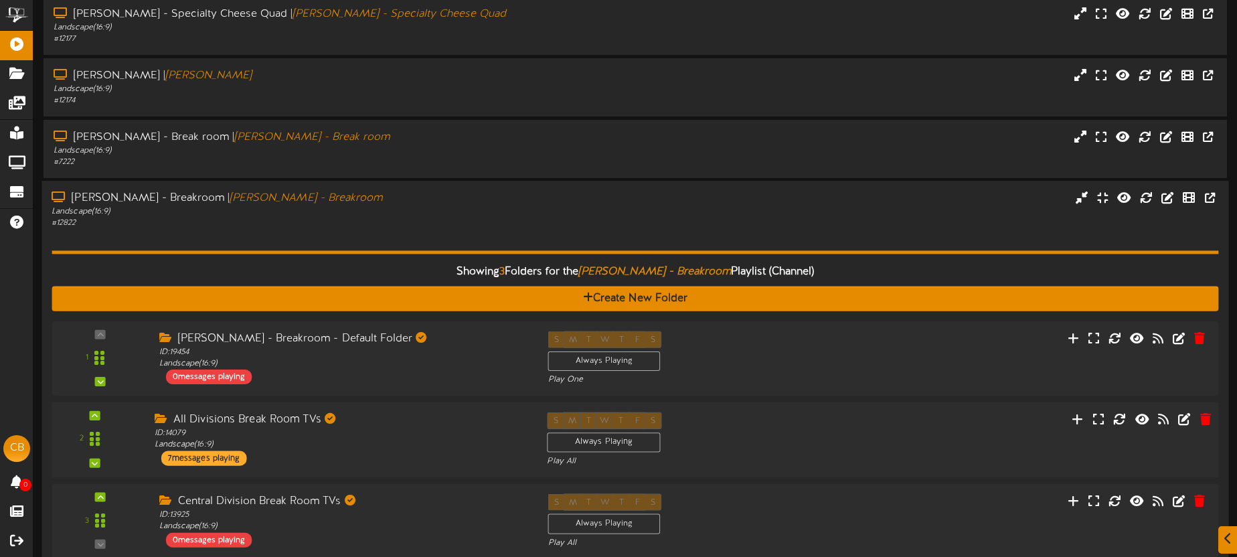
scroll to position [215, 0]
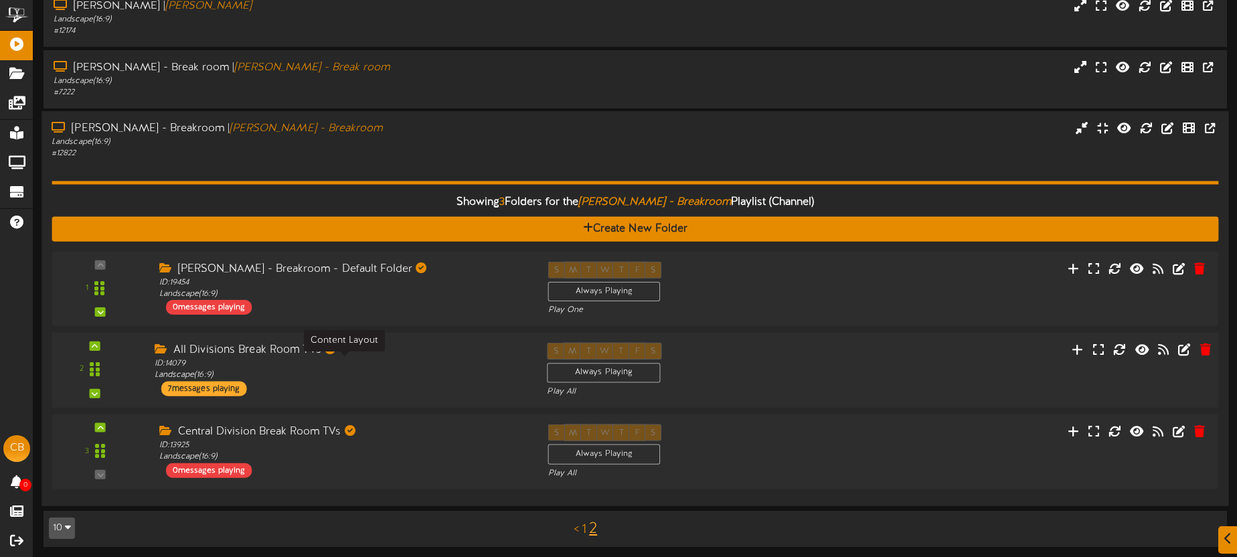
click at [396, 367] on div "ID: 14079 Landscape ( 16:9 )" at bounding box center [341, 369] width 372 height 23
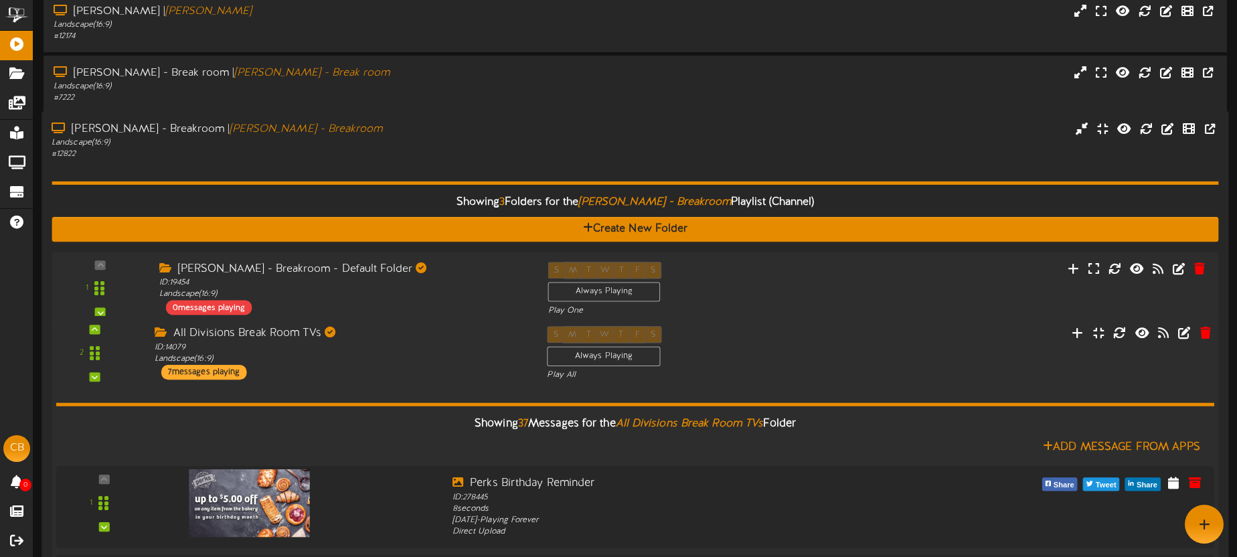
click at [396, 367] on div "All Divisions Break Room TVs ID: 14079 Landscape ( 16:9 ) 7 messages playing" at bounding box center [340, 354] width 393 height 54
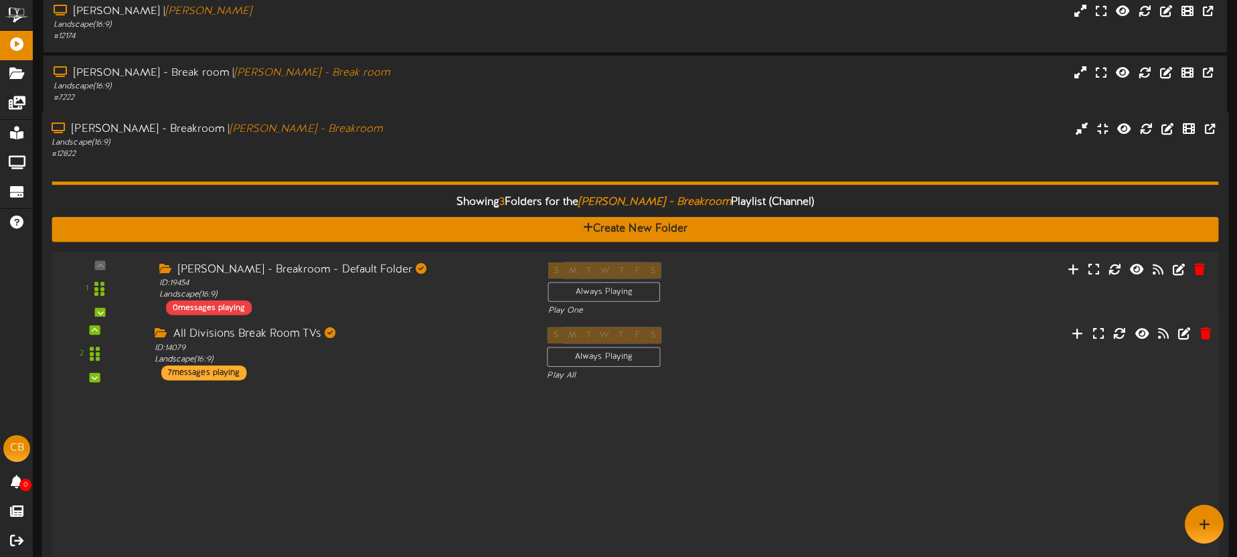
scroll to position [207, 0]
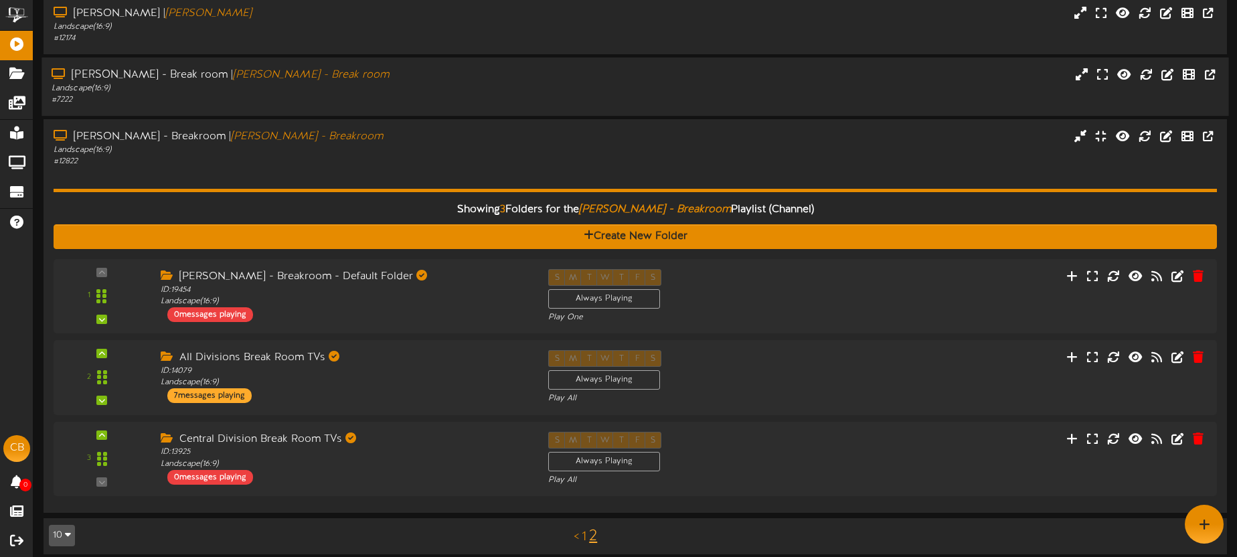
click at [697, 106] on div "Macey's Murray - Break room | Macey's Murray - Break room Landscape ( 16:9 ) # …" at bounding box center [634, 87] width 1187 height 58
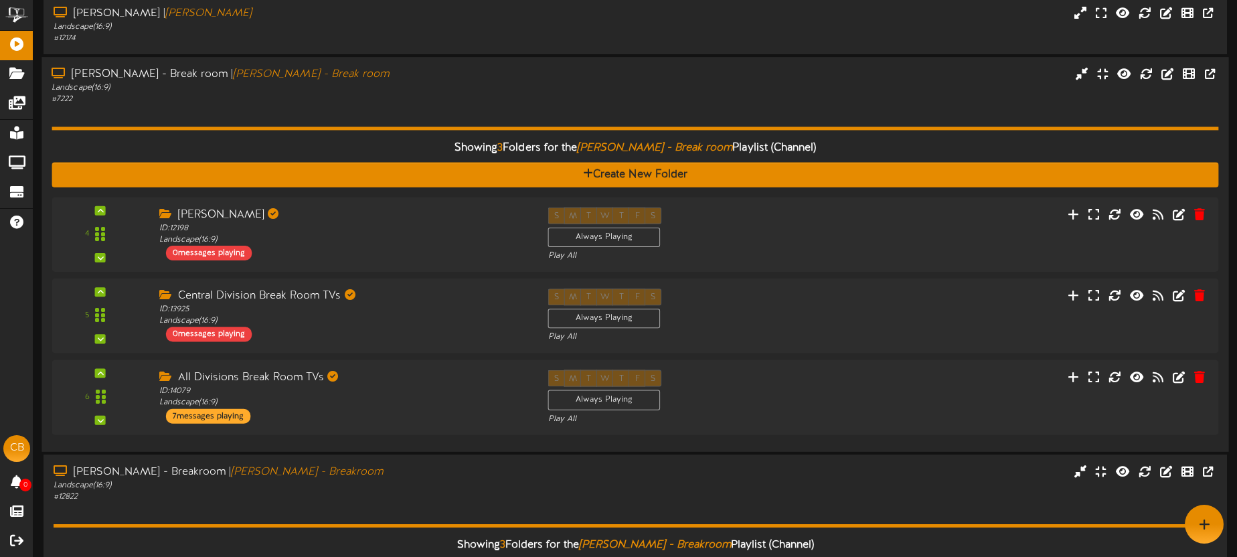
click at [578, 96] on div "Macey's Murray - Break room | Macey's Murray - Break room Landscape ( 16:9 ) # …" at bounding box center [634, 86] width 1187 height 38
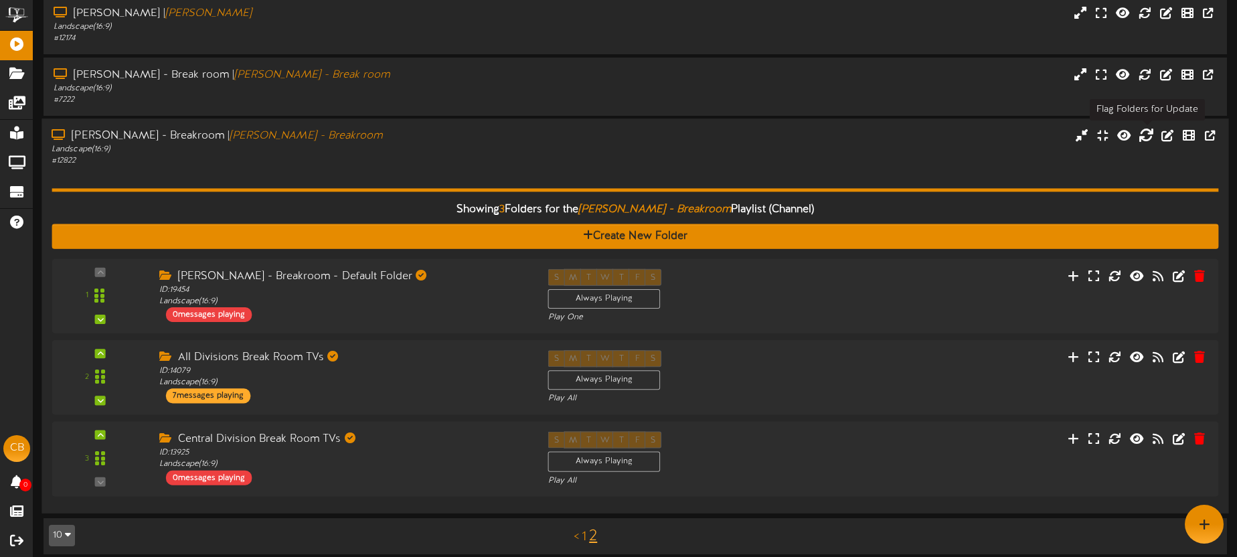
click at [1143, 135] on icon at bounding box center [1145, 135] width 15 height 15
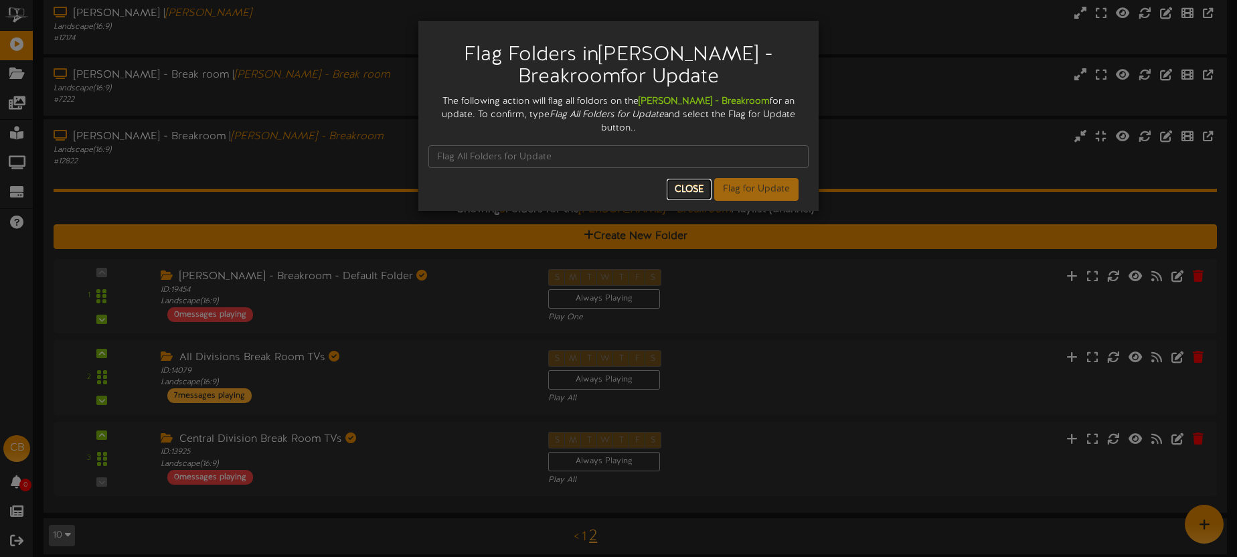
click at [684, 184] on button "Close" at bounding box center [689, 189] width 45 height 21
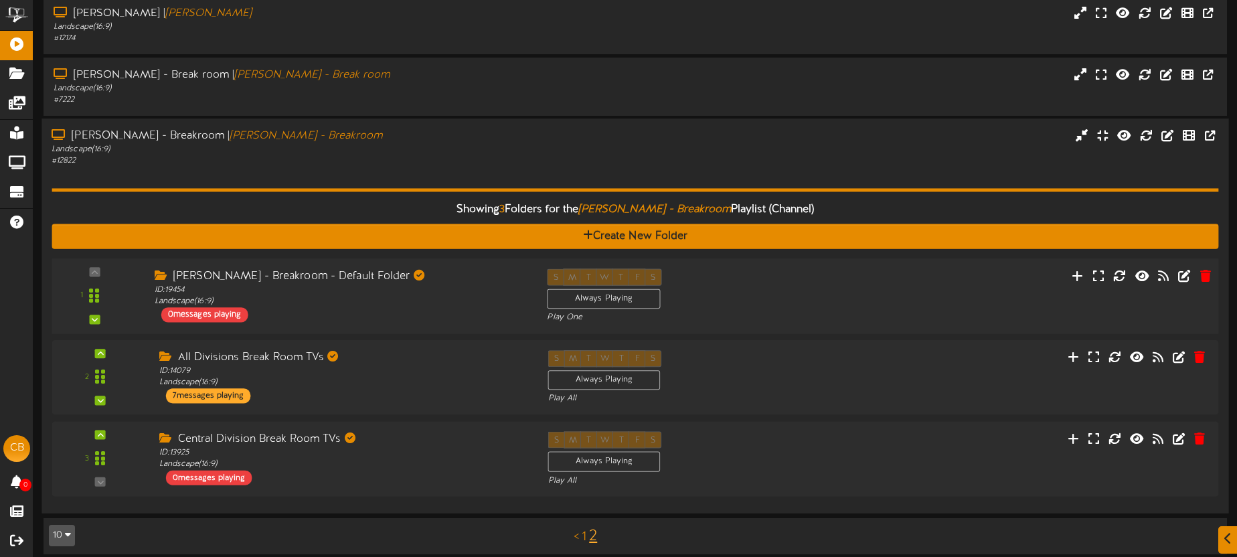
scroll to position [218, 0]
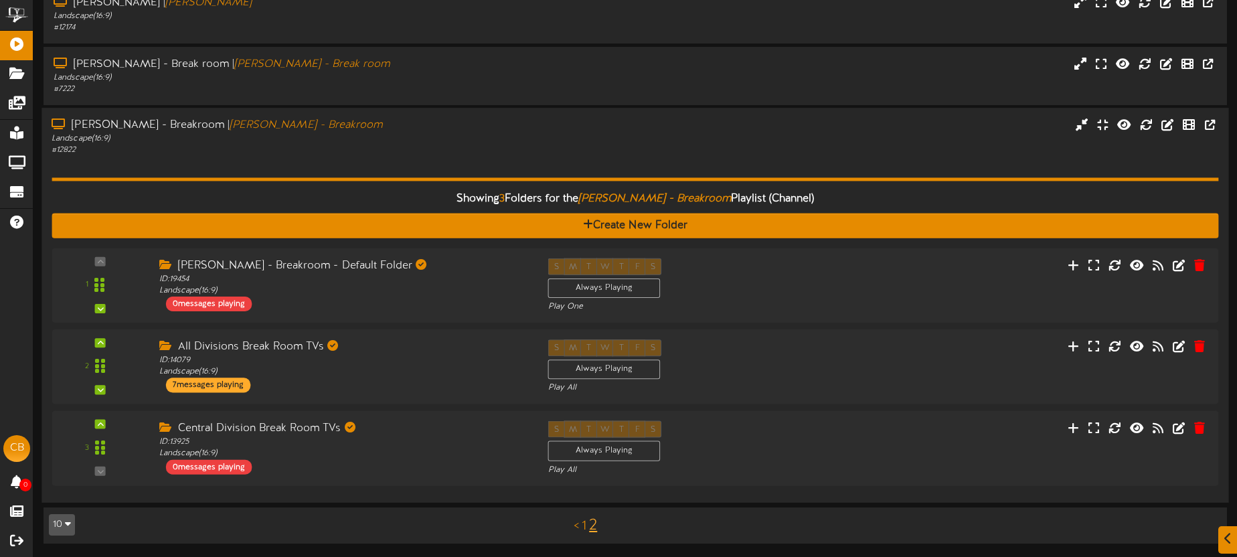
click at [445, 138] on div "Landscape ( 16:9 )" at bounding box center [289, 138] width 475 height 11
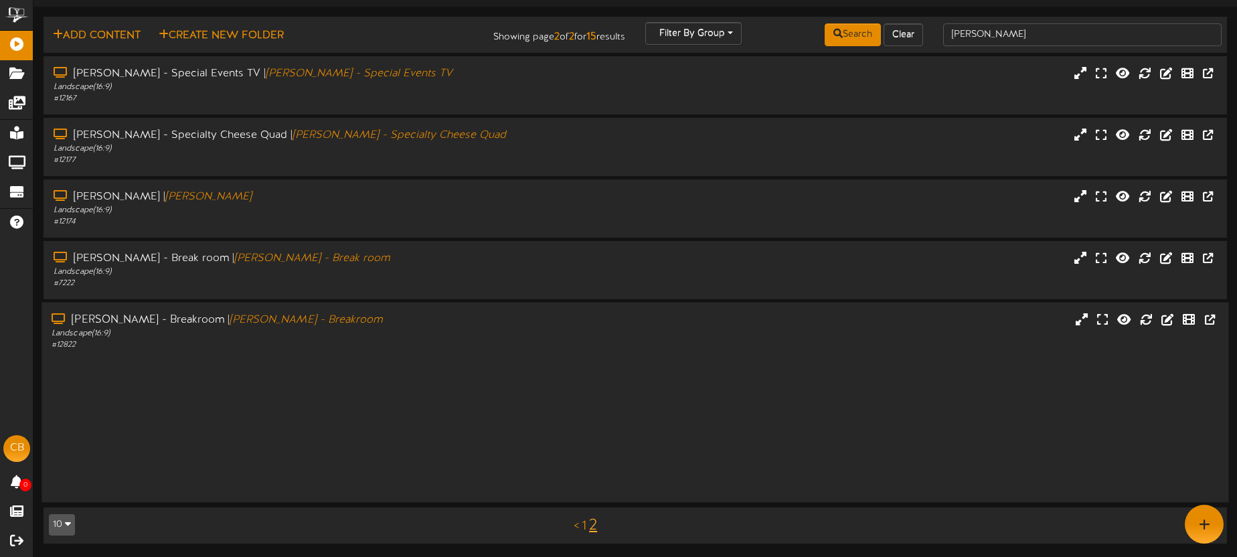
scroll to position [0, 0]
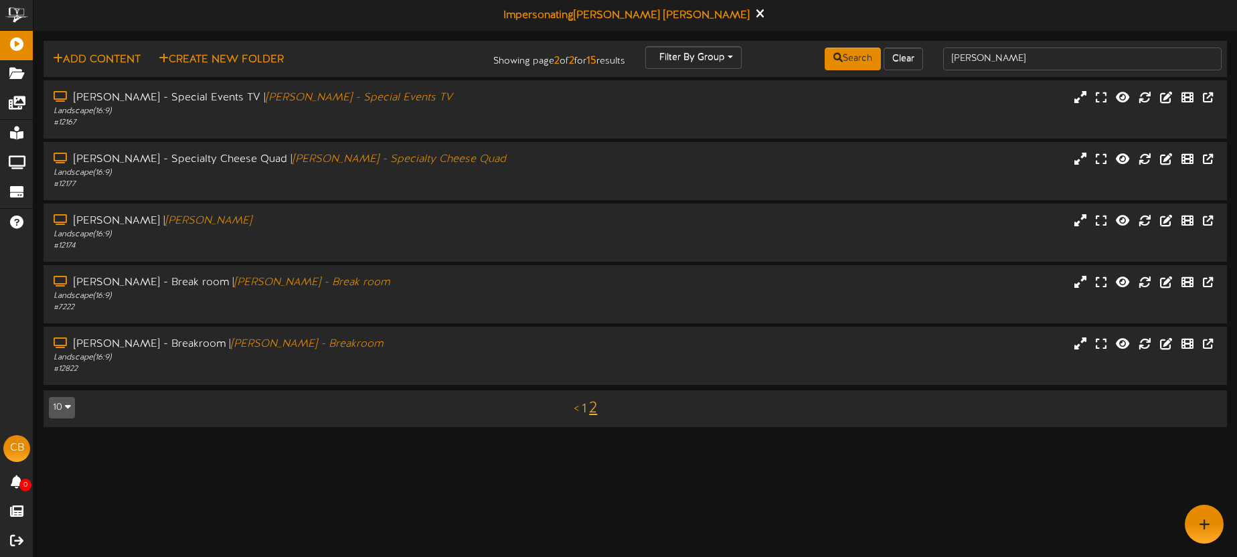
click at [585, 410] on link "1" at bounding box center [584, 409] width 5 height 15
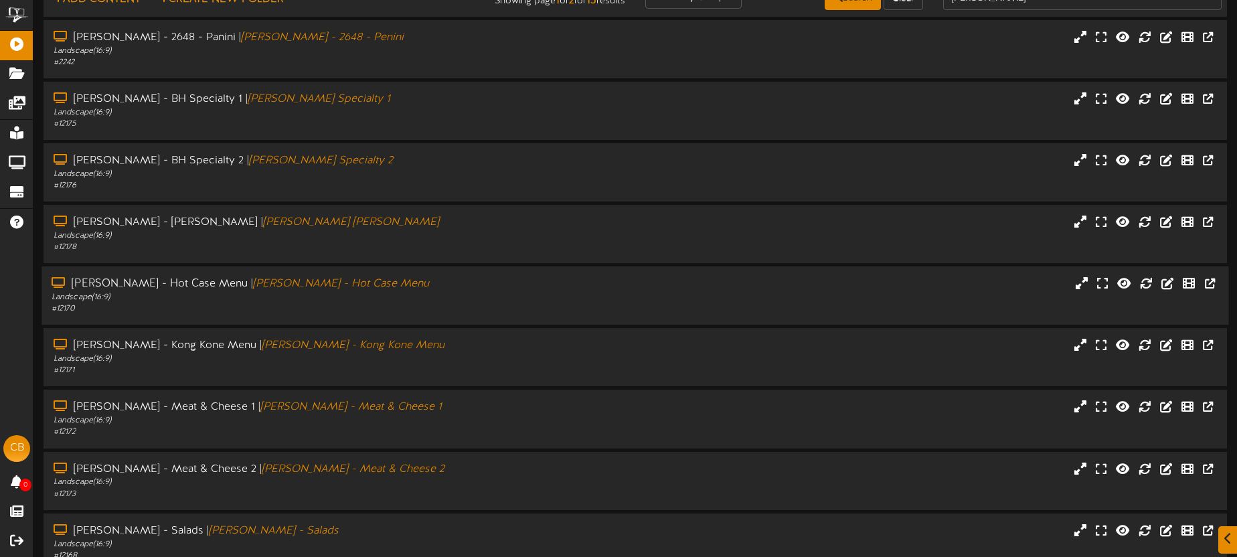
scroll to position [129, 0]
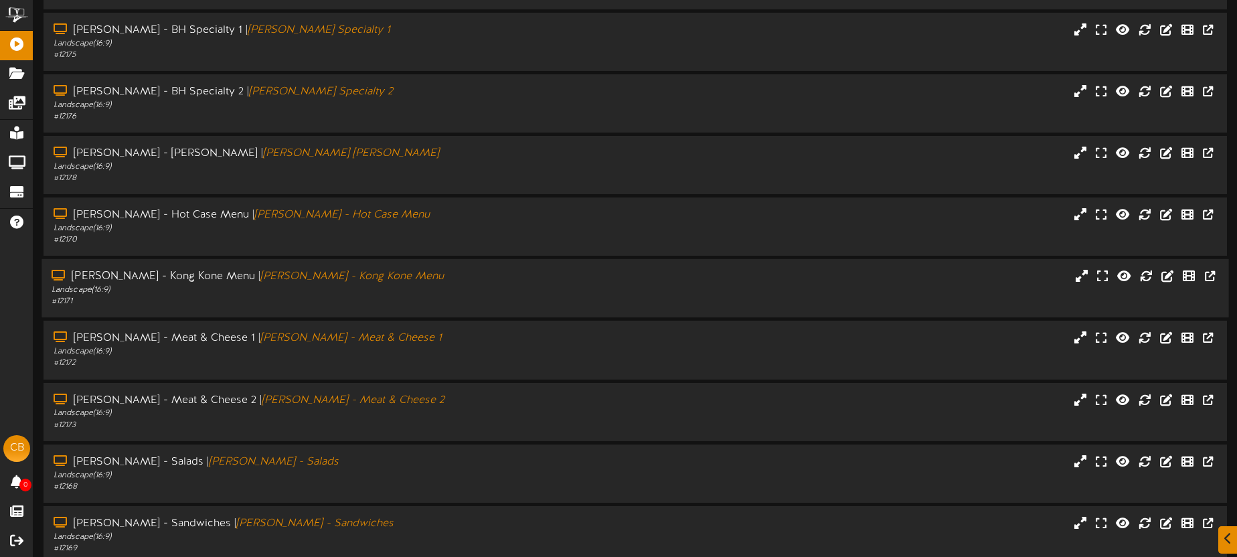
click at [397, 309] on div "Macey's - Murray - Kong Kone Menu | Macey's Murray - Kong Kone Menu Landscape (…" at bounding box center [634, 288] width 1187 height 58
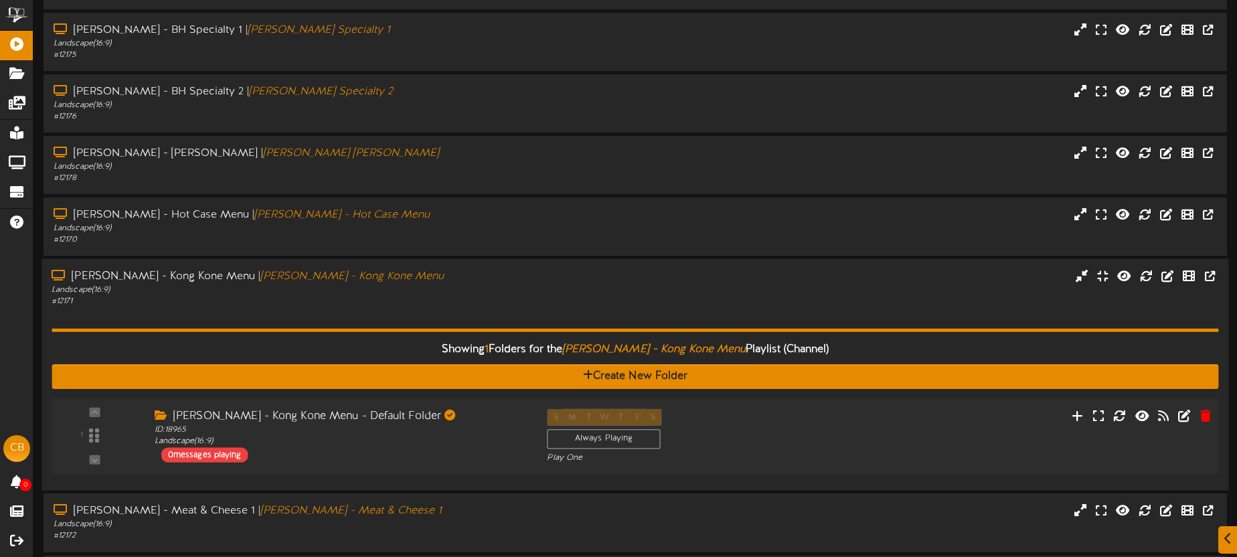
scroll to position [133, 0]
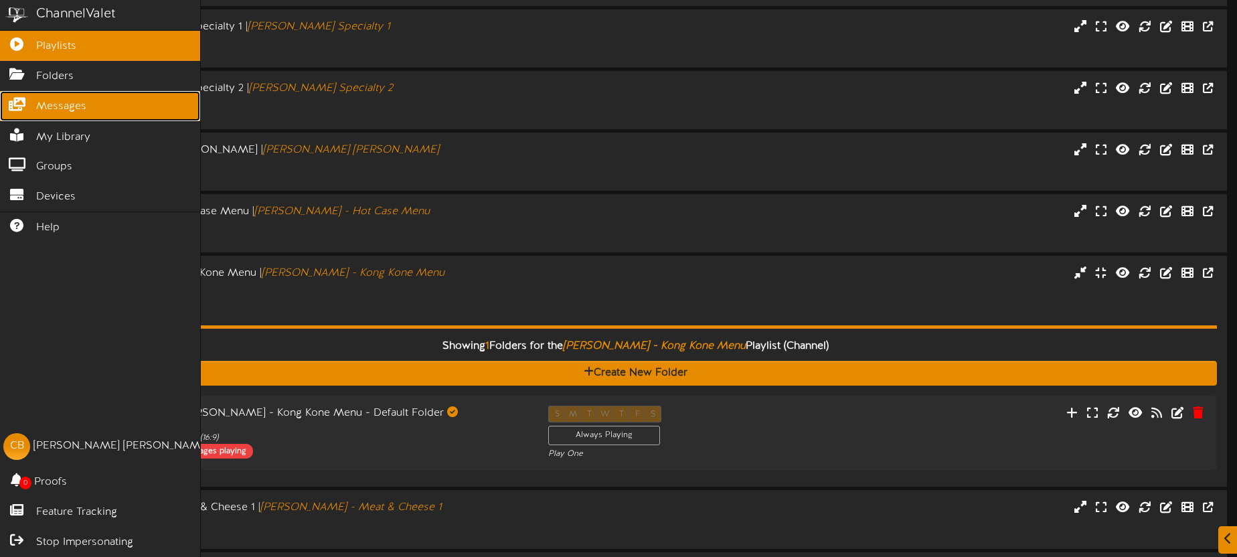
drag, startPoint x: 58, startPoint y: 102, endPoint x: 98, endPoint y: 108, distance: 41.3
click at [58, 102] on span "Messages" at bounding box center [61, 106] width 50 height 15
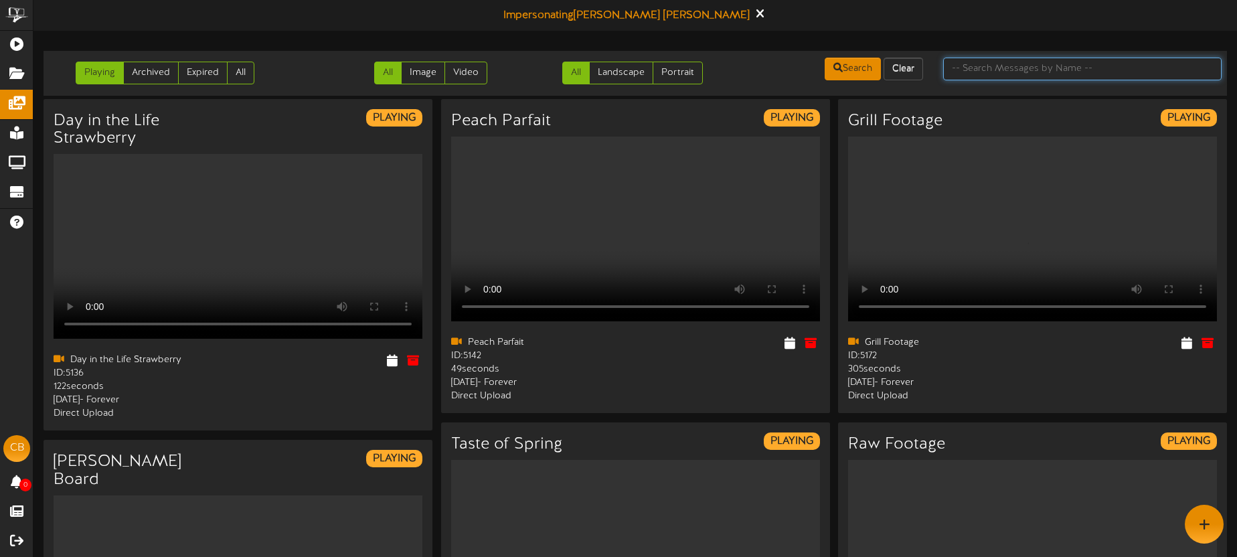
click at [985, 72] on input "text" at bounding box center [1082, 69] width 278 height 23
click at [989, 68] on input "text" at bounding box center [1082, 69] width 278 height 23
type input "kong"
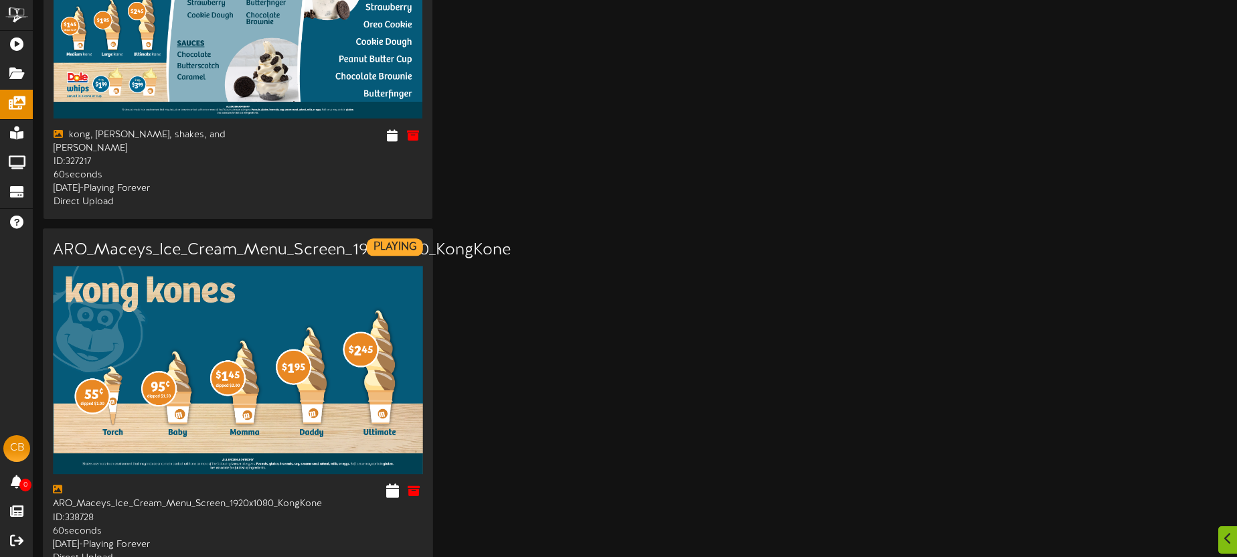
scroll to position [302, 0]
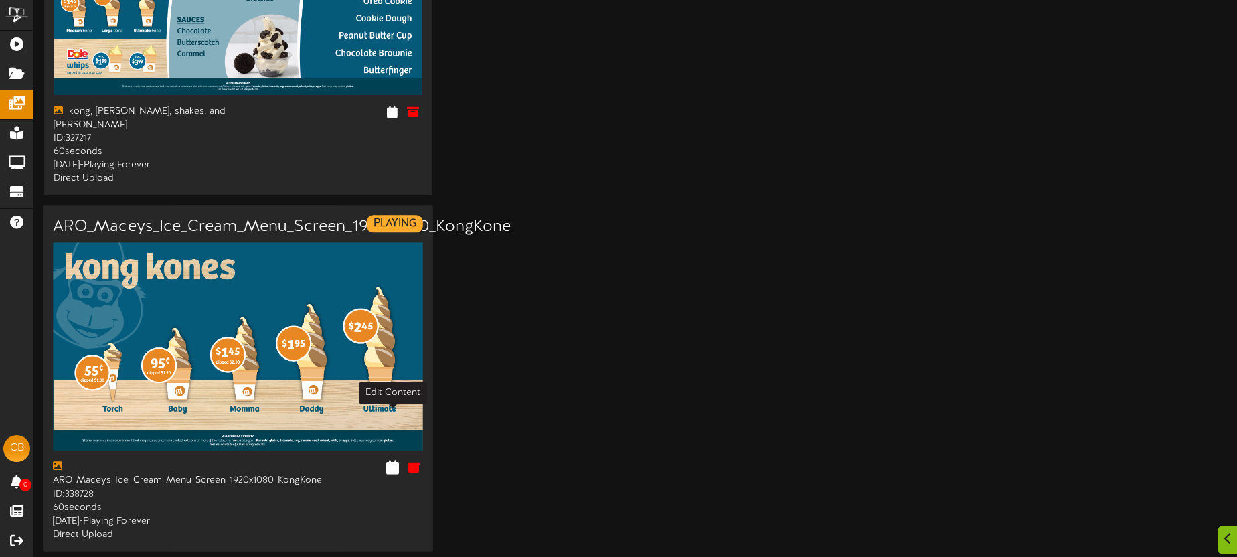
click at [394, 460] on icon at bounding box center [392, 467] width 13 height 15
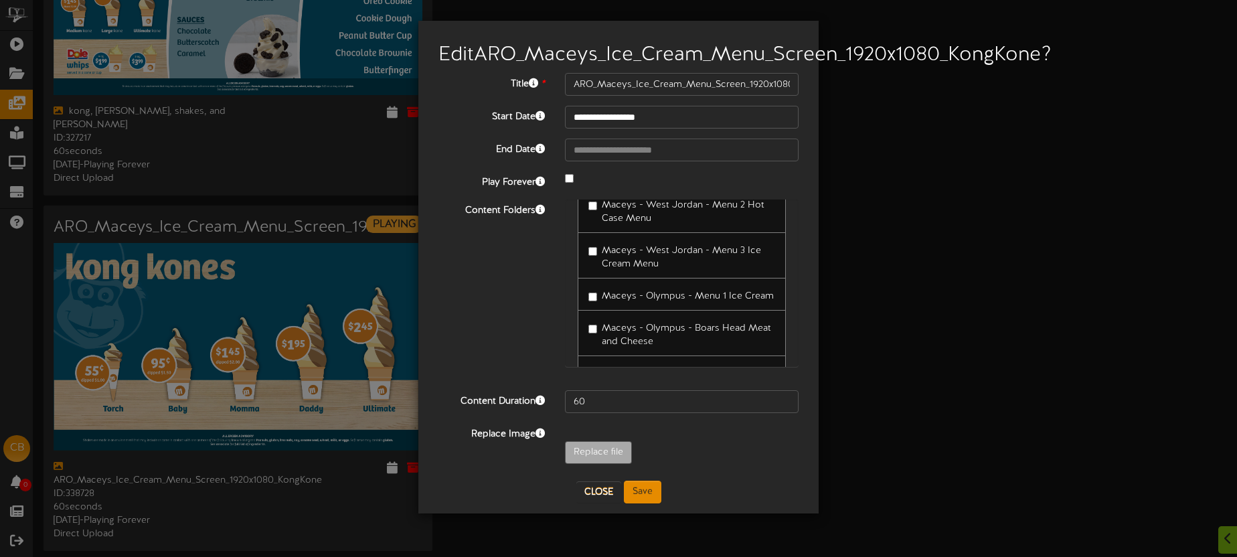
scroll to position [1492, 0]
click at [889, 279] on div "**********" at bounding box center [618, 278] width 1237 height 557
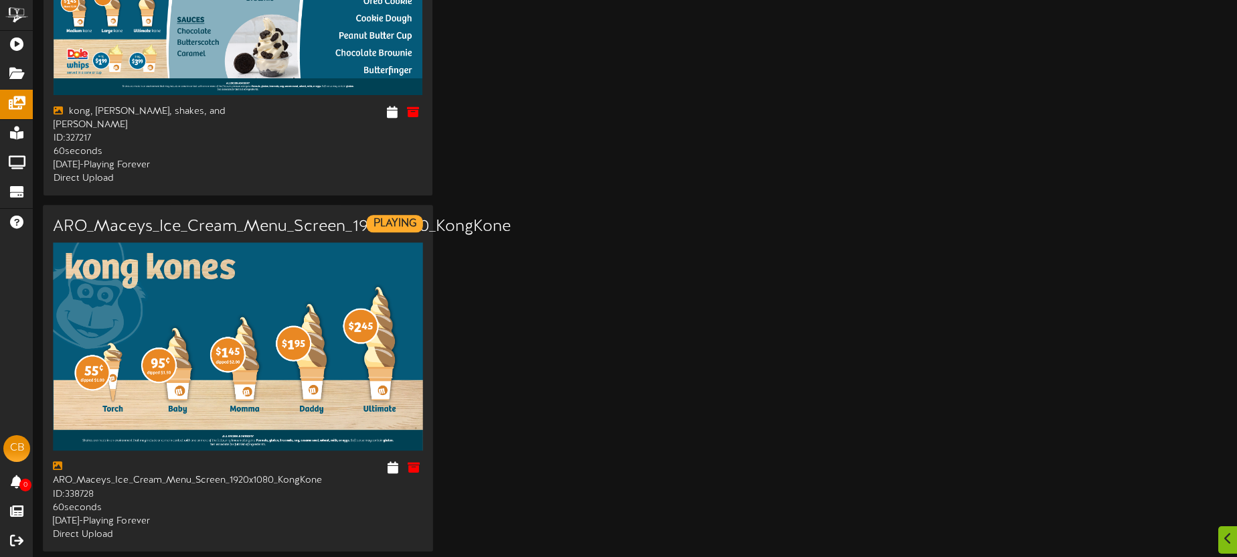
click at [323, 265] on img at bounding box center [238, 347] width 370 height 208
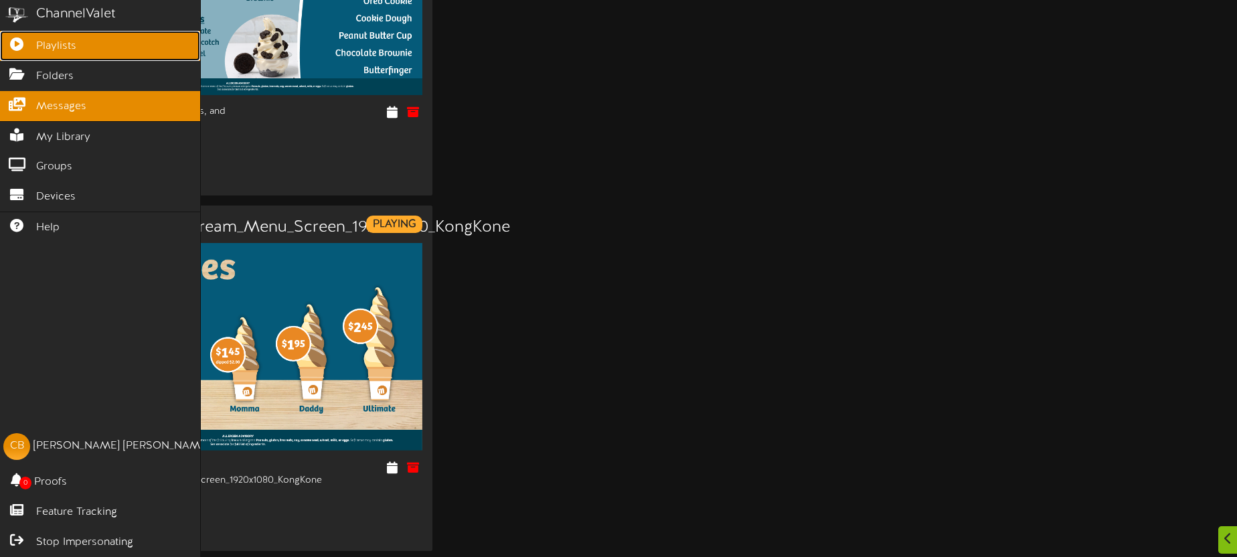
click at [25, 38] on icon at bounding box center [16, 42] width 33 height 10
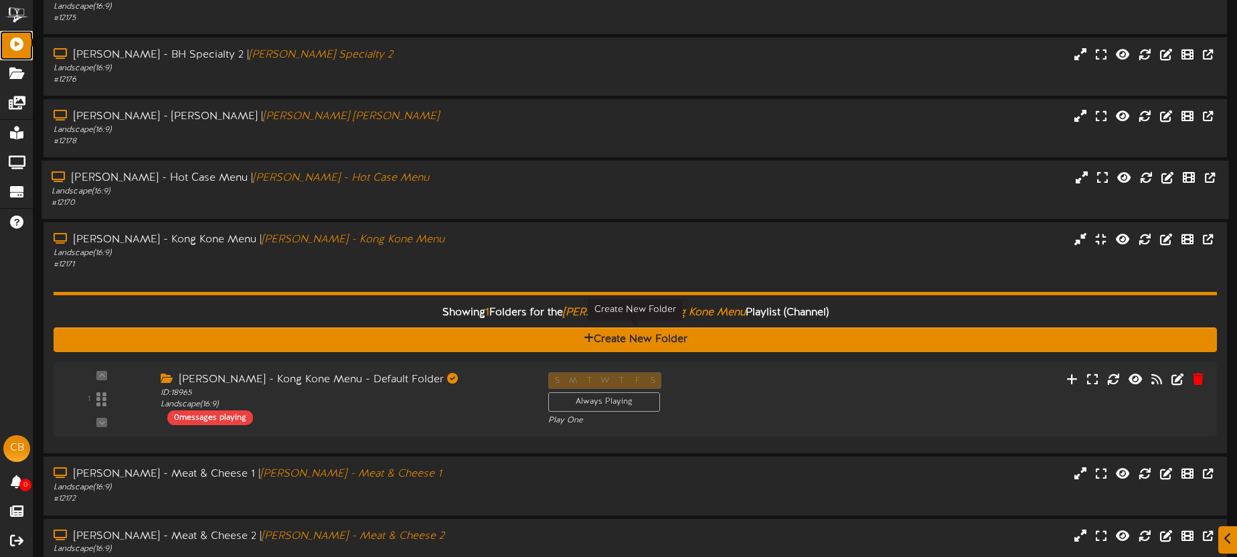
scroll to position [181, 0]
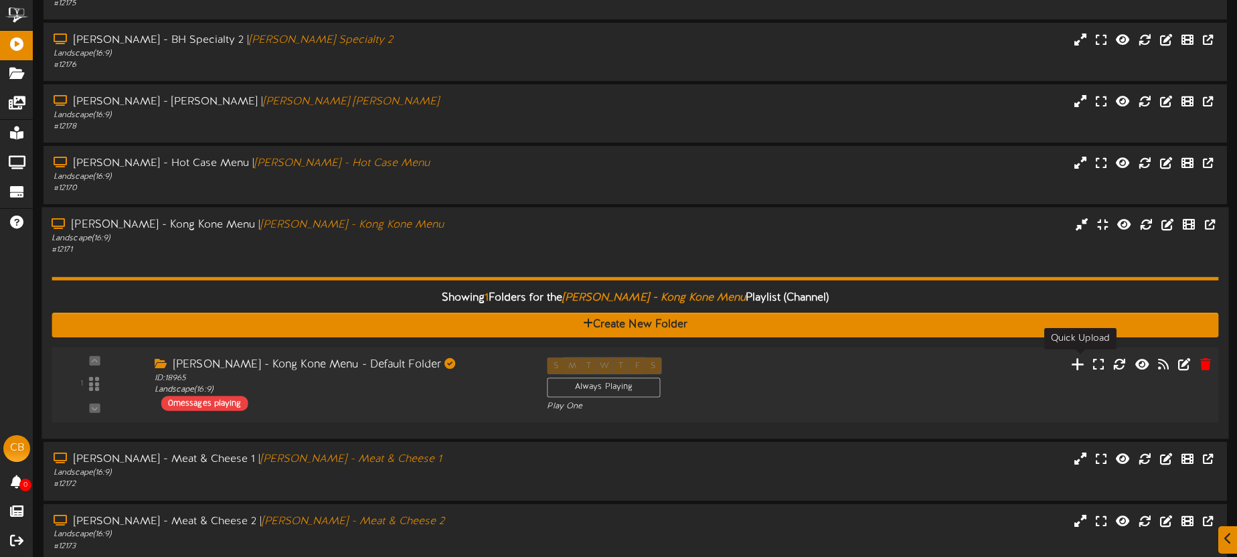
click at [1080, 364] on icon at bounding box center [1078, 363] width 14 height 15
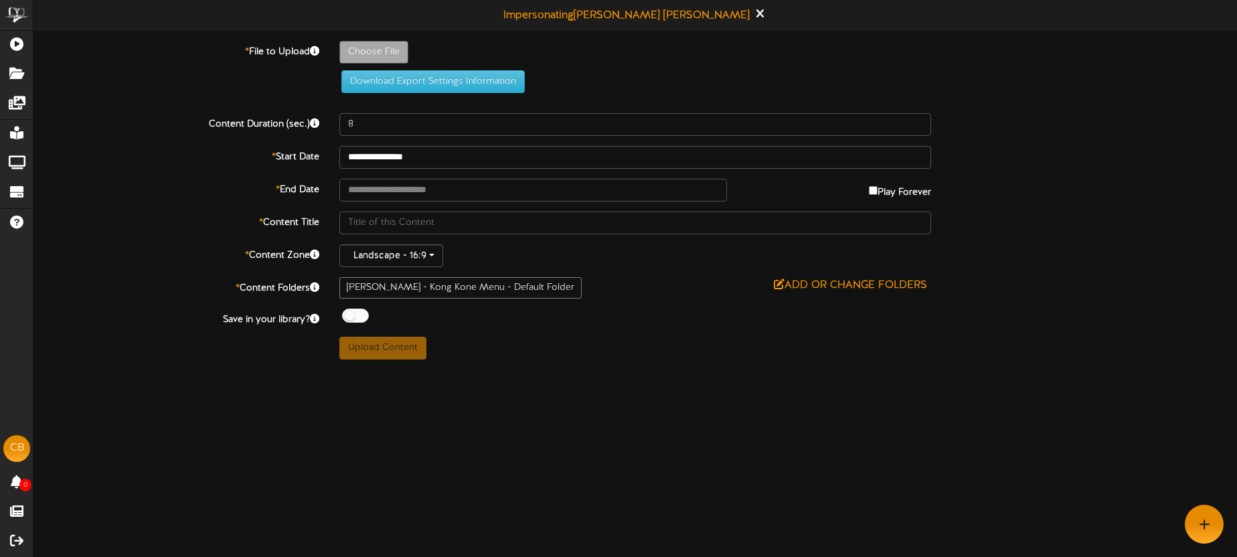
type input "**********"
type input "55b6ad57-f473-45a1-a1c9-2699da059d25"
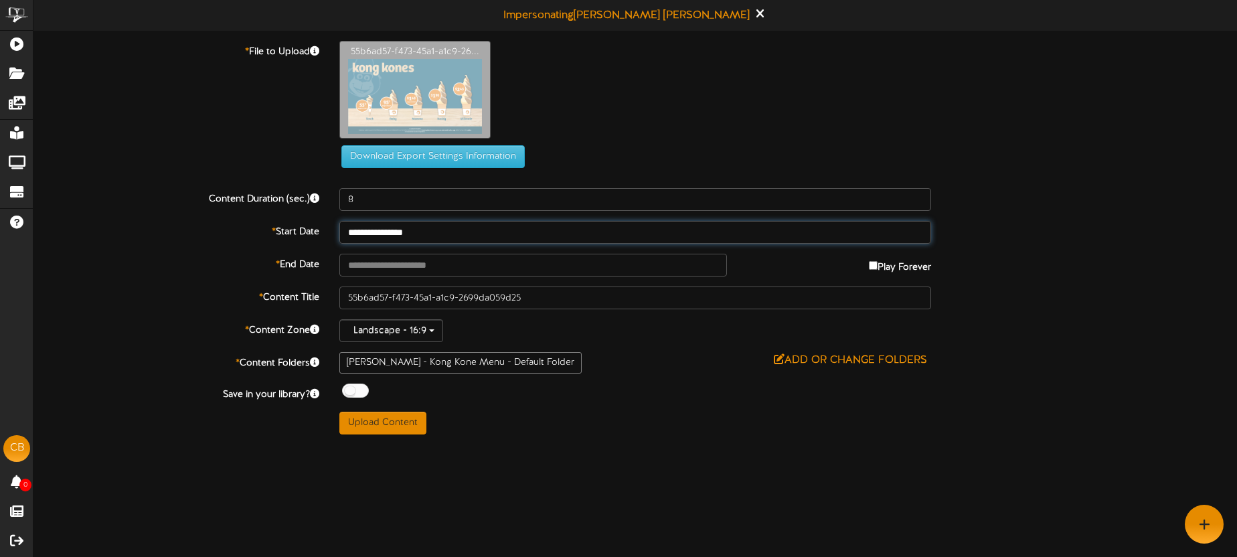
click at [470, 233] on input "**********" at bounding box center [635, 232] width 592 height 23
click at [659, 175] on div "* File to Upload 55b6ad57-f473-45a1-a1c9-26... Download Export Settings Informa…" at bounding box center [634, 110] width 1223 height 138
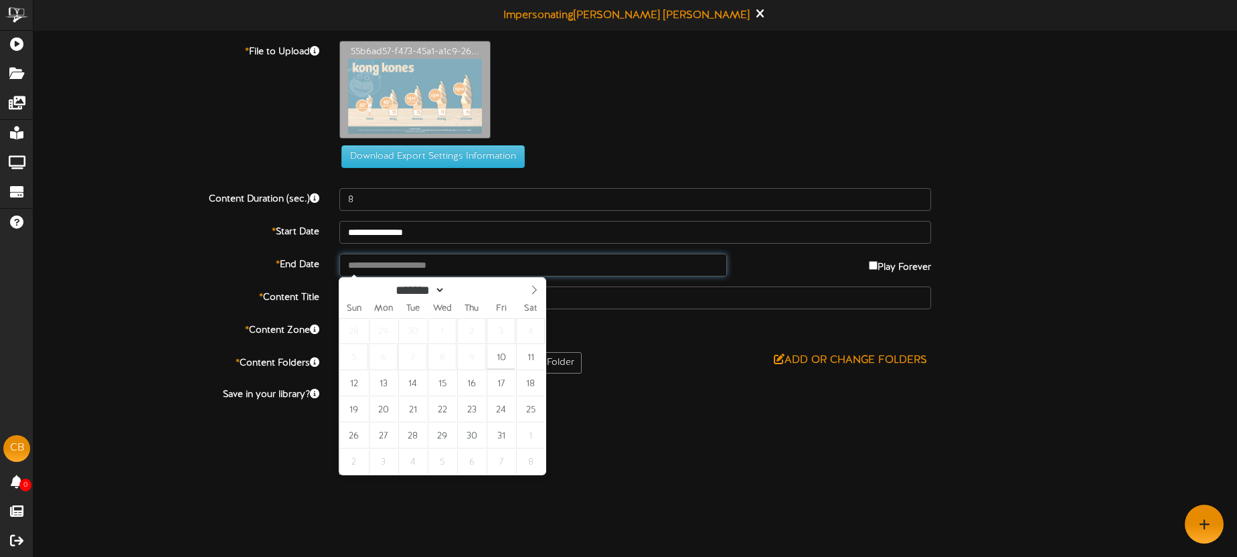
click at [515, 267] on input "text" at bounding box center [533, 265] width 388 height 23
type input "**********"
click at [654, 358] on div "Add or Change Folders" at bounding box center [635, 360] width 592 height 17
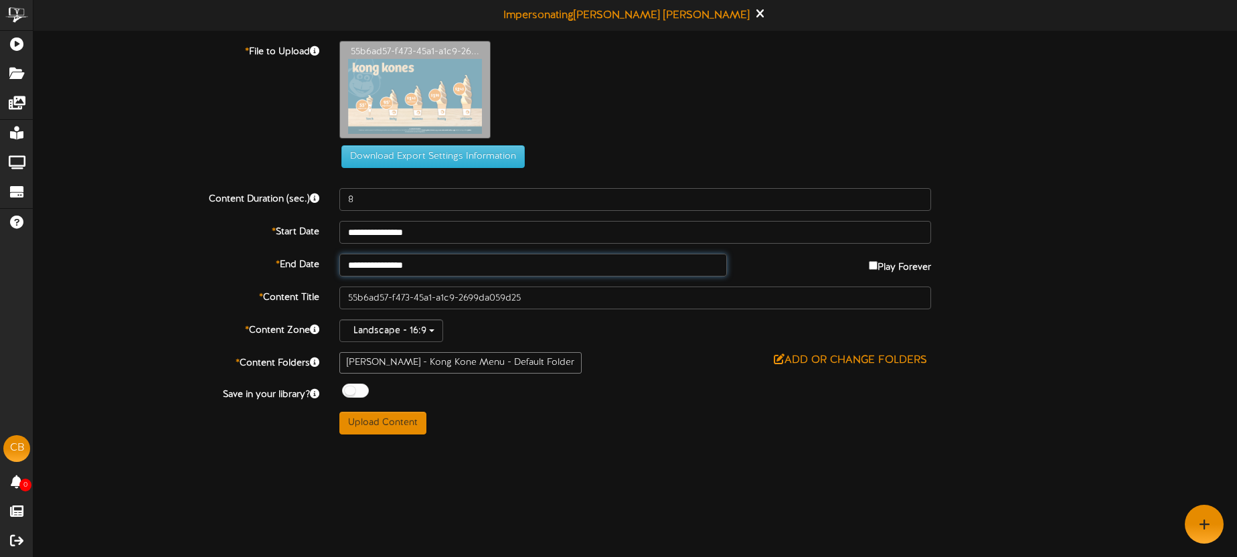
click at [460, 262] on input "**********" at bounding box center [533, 265] width 388 height 23
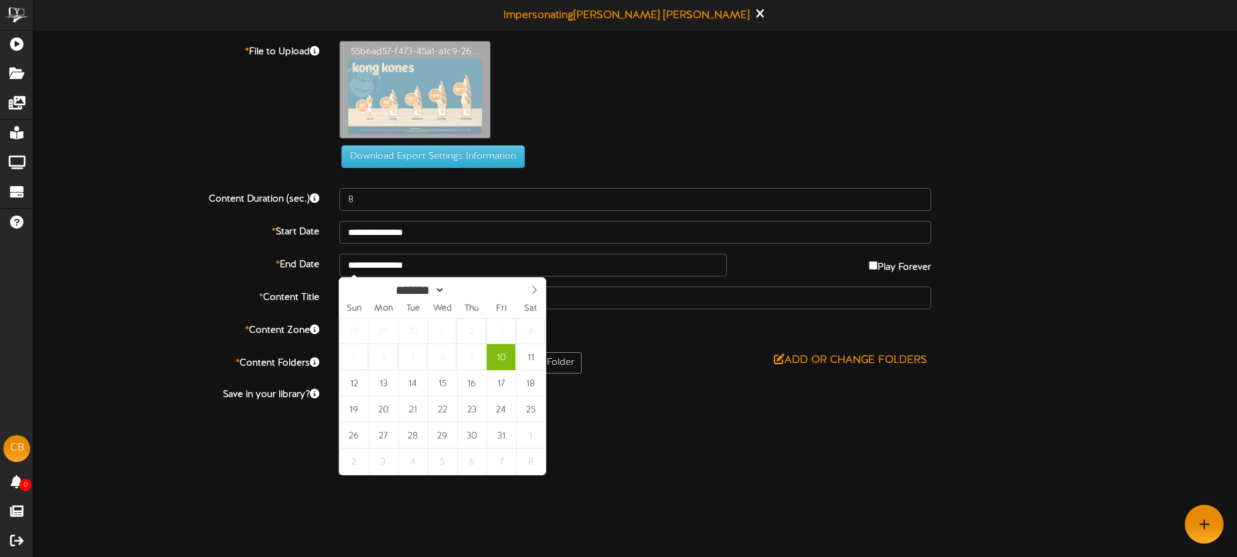
click at [619, 315] on div "**********" at bounding box center [634, 238] width 1203 height 394
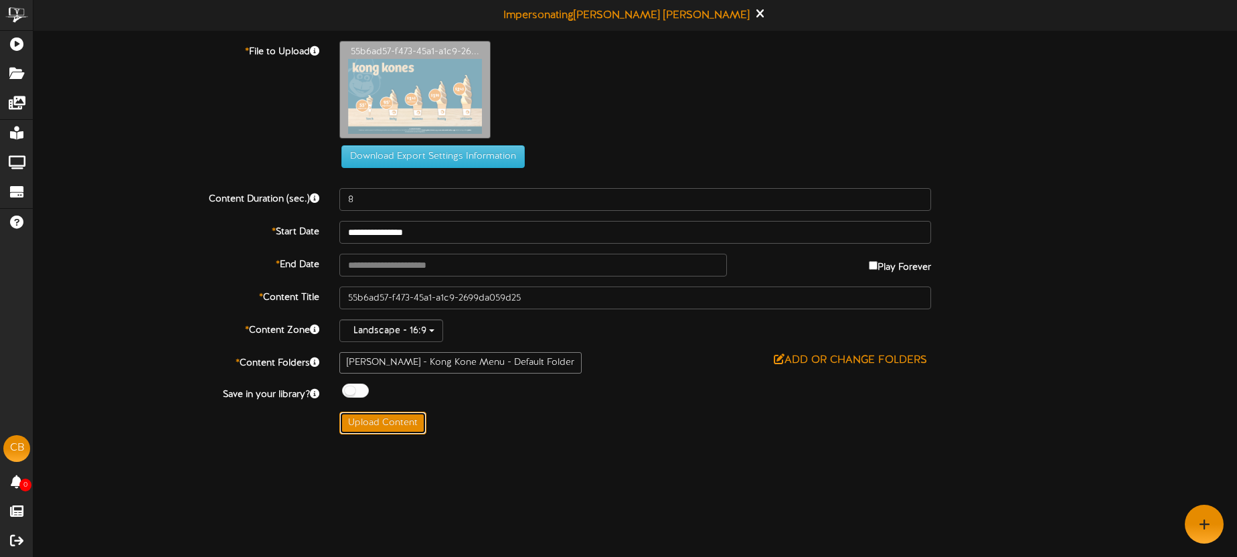
click at [385, 419] on button "Upload Content" at bounding box center [382, 423] width 87 height 23
type input "**********"
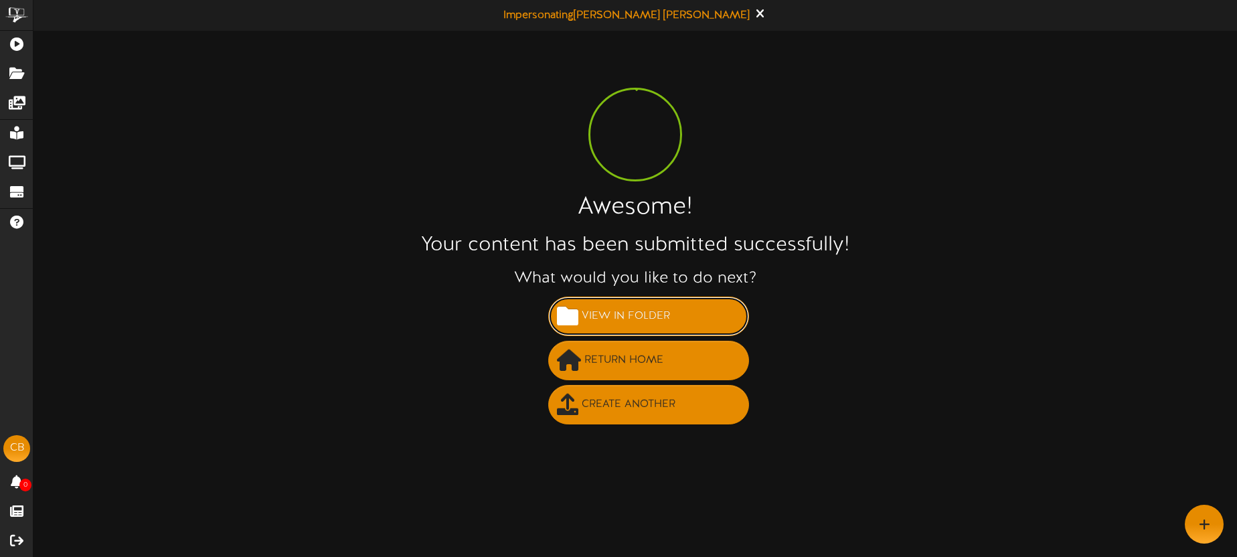
click at [638, 312] on span "View in Folder" at bounding box center [625, 316] width 95 height 22
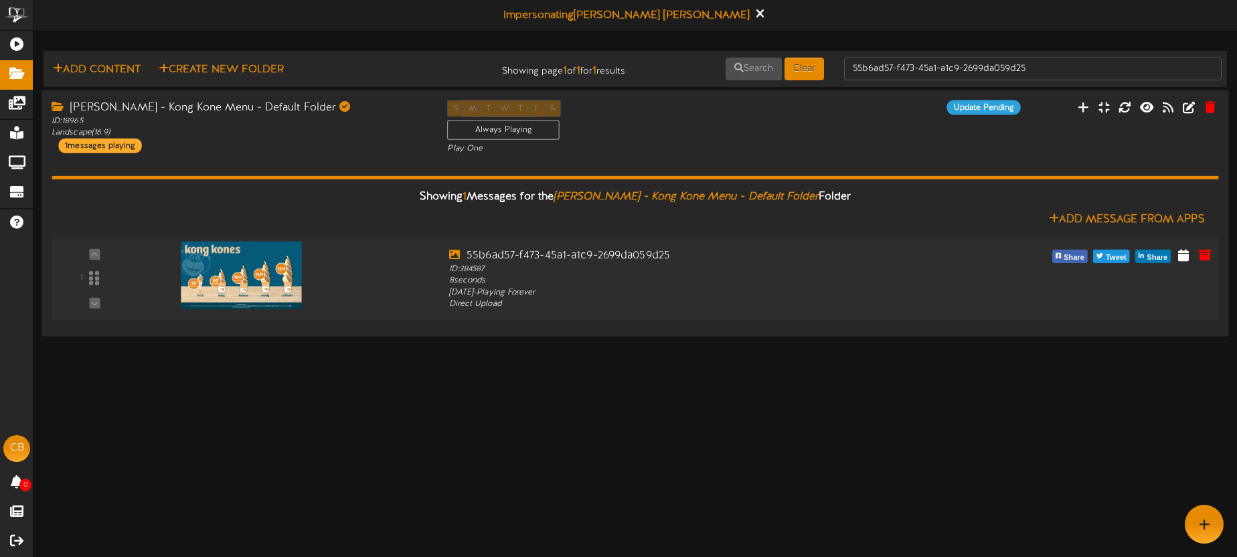
click at [272, 290] on img at bounding box center [241, 275] width 120 height 68
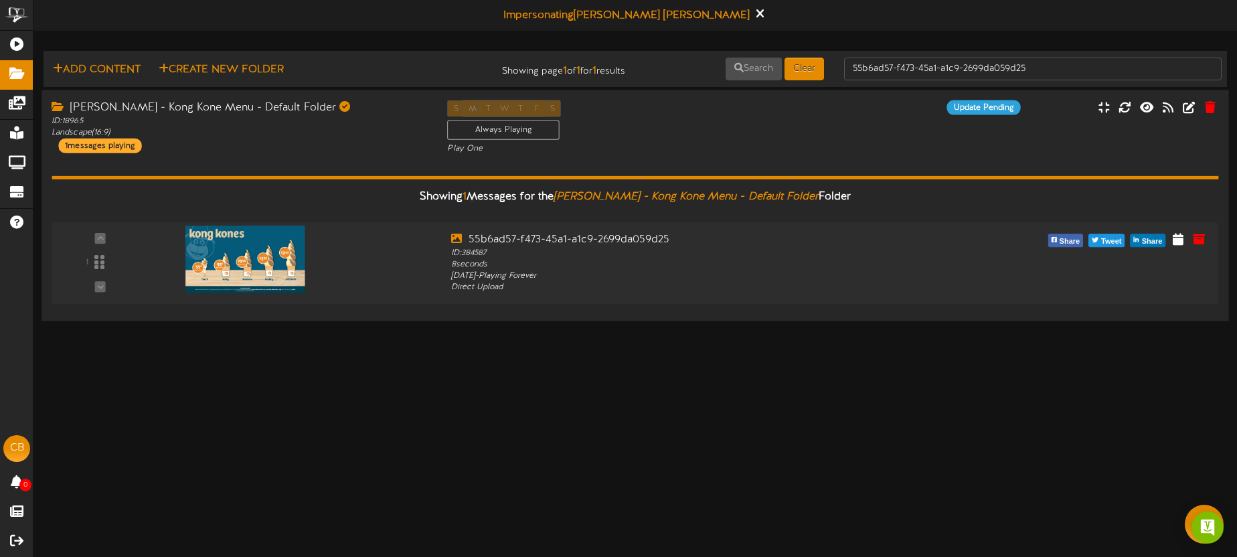
click at [744, 139] on div "S M T W T F S Always Playing Play One" at bounding box center [635, 127] width 396 height 55
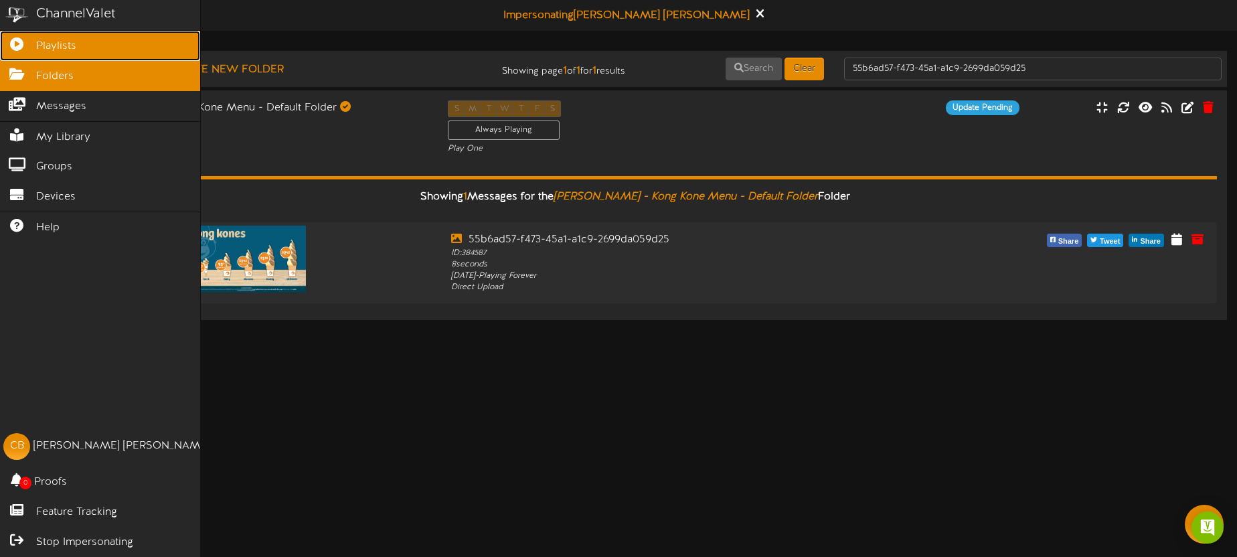
click at [13, 47] on icon at bounding box center [16, 42] width 33 height 10
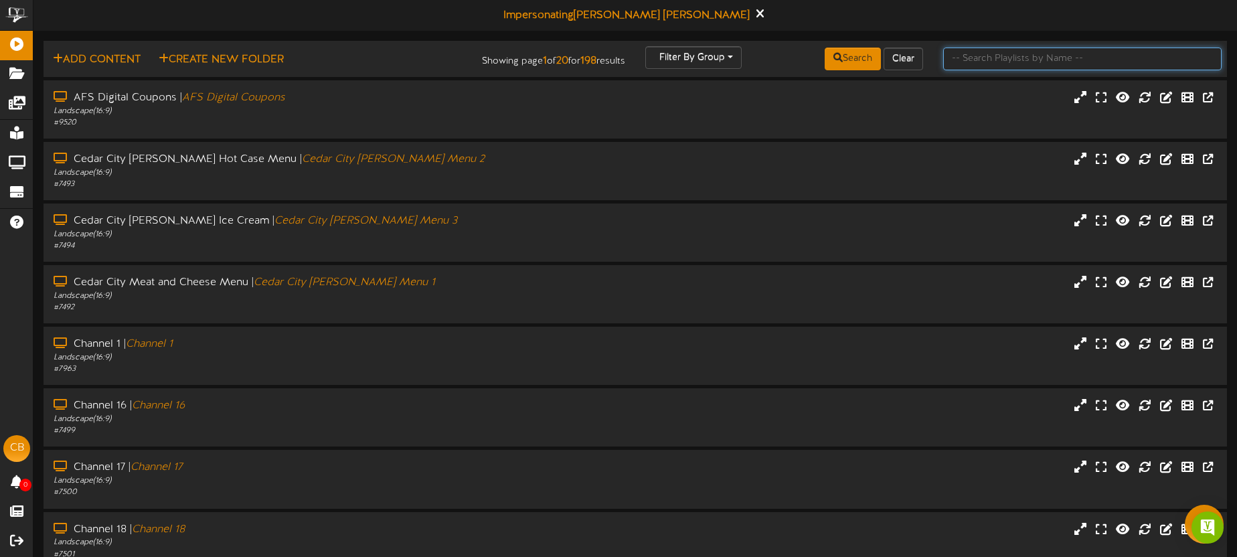
click at [972, 68] on input "text" at bounding box center [1082, 59] width 278 height 23
click at [973, 65] on input "text" at bounding box center [1082, 59] width 278 height 23
type input "[PERSON_NAME]"
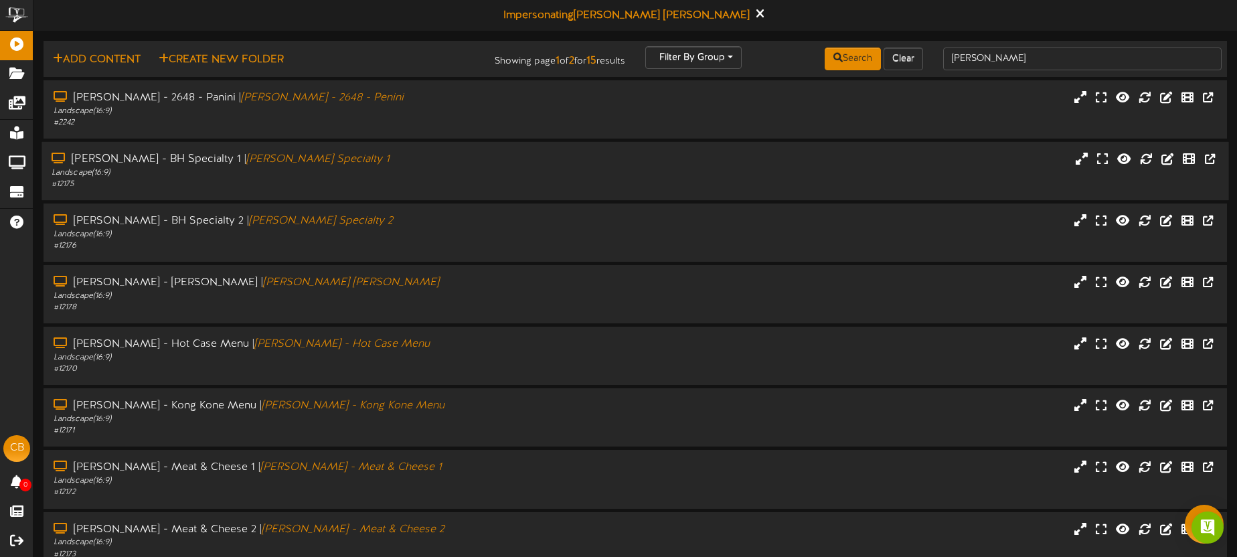
click at [519, 185] on div "# 12175" at bounding box center [289, 184] width 475 height 11
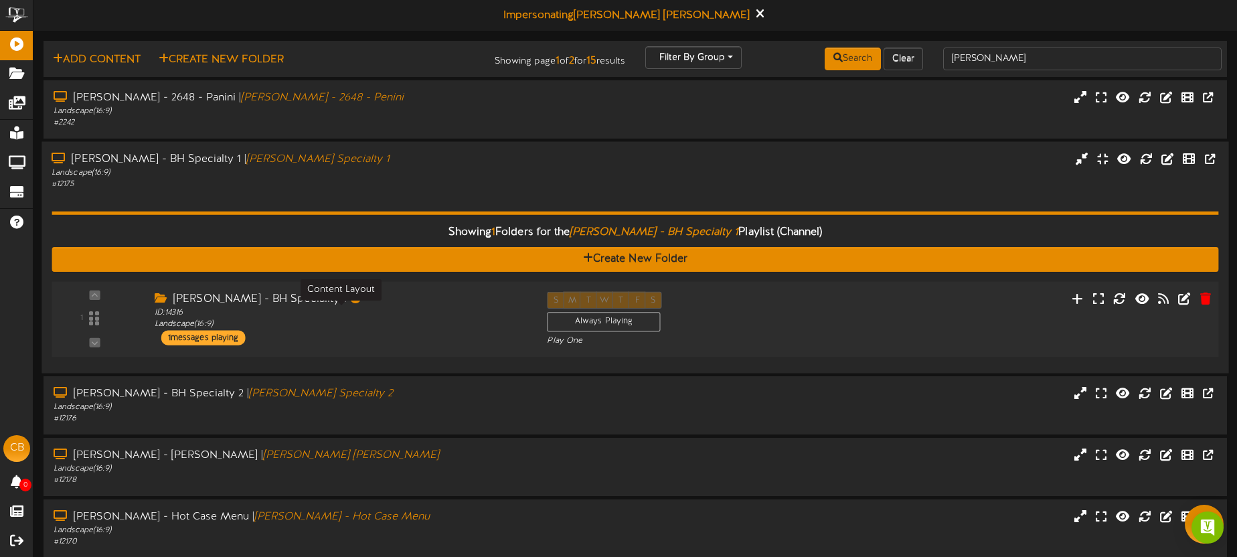
click at [477, 307] on div "ID: 14316 Landscape ( 16:9 )" at bounding box center [341, 318] width 372 height 23
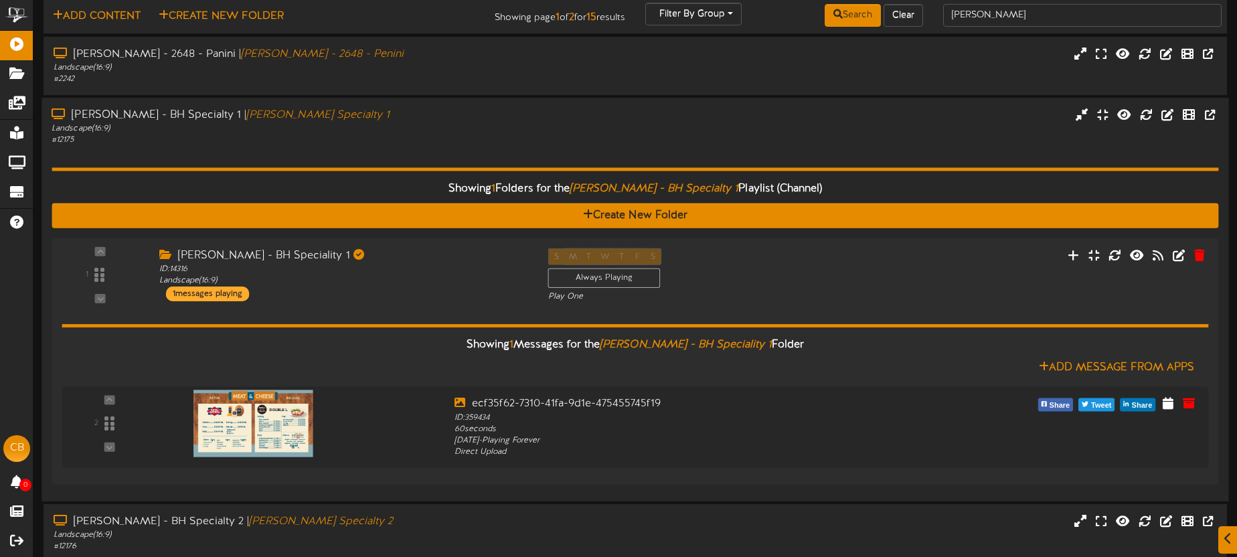
scroll to position [44, 0]
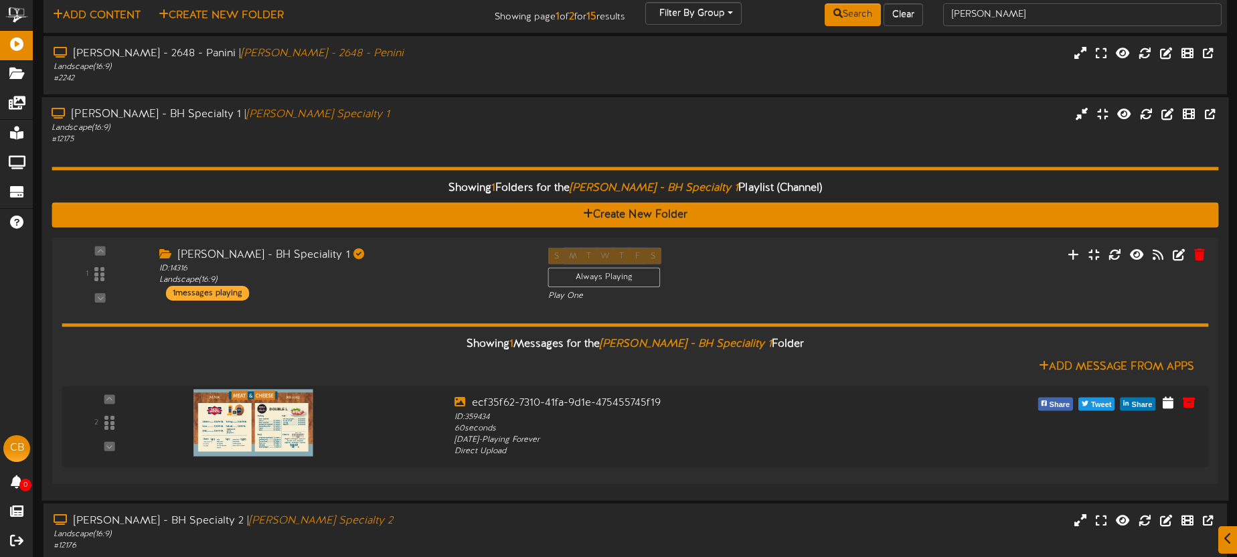
click at [481, 141] on div "# 12175" at bounding box center [289, 139] width 475 height 11
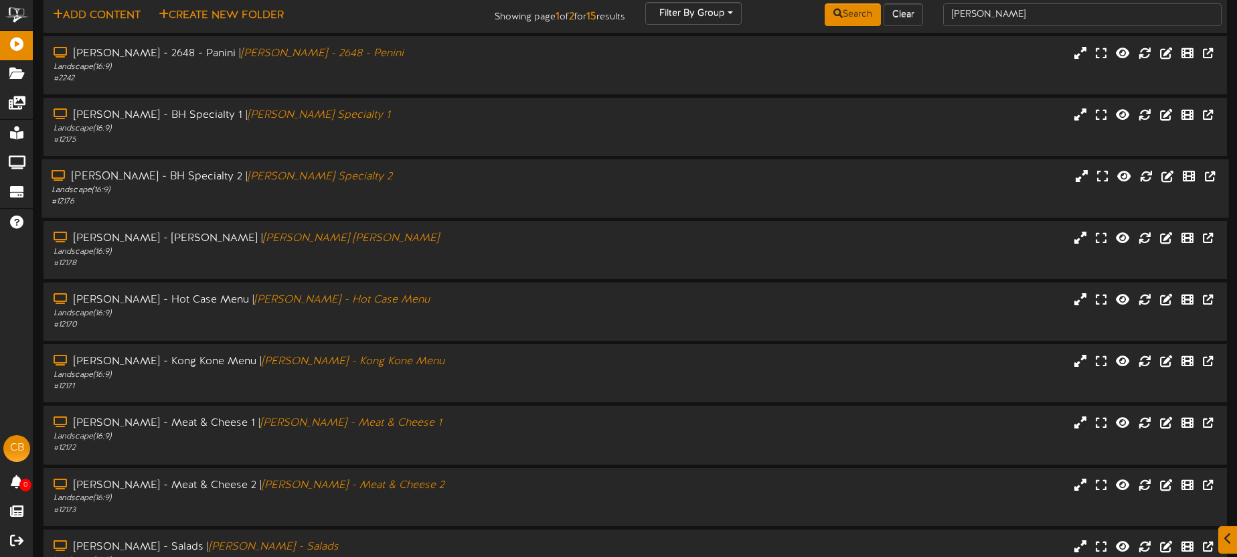
click at [460, 201] on div "# 12176" at bounding box center [289, 201] width 475 height 11
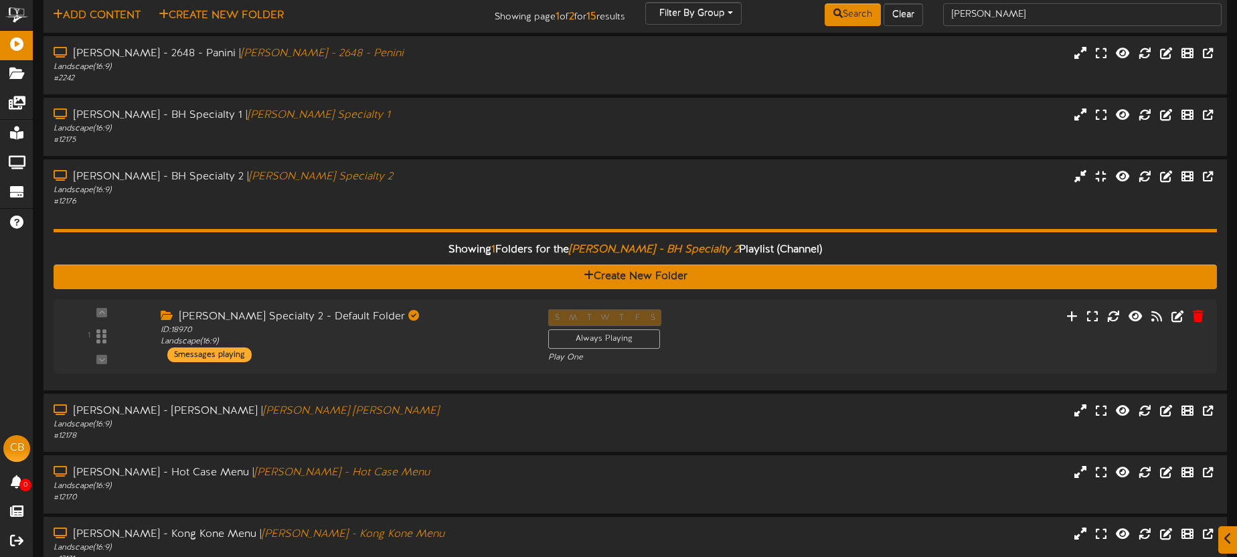
click at [503, 348] on div "[PERSON_NAME] Specialty 2 - Default Folder ID: 18970 Landscape ( 16:9 ) 5 messa…" at bounding box center [345, 335] width 388 height 53
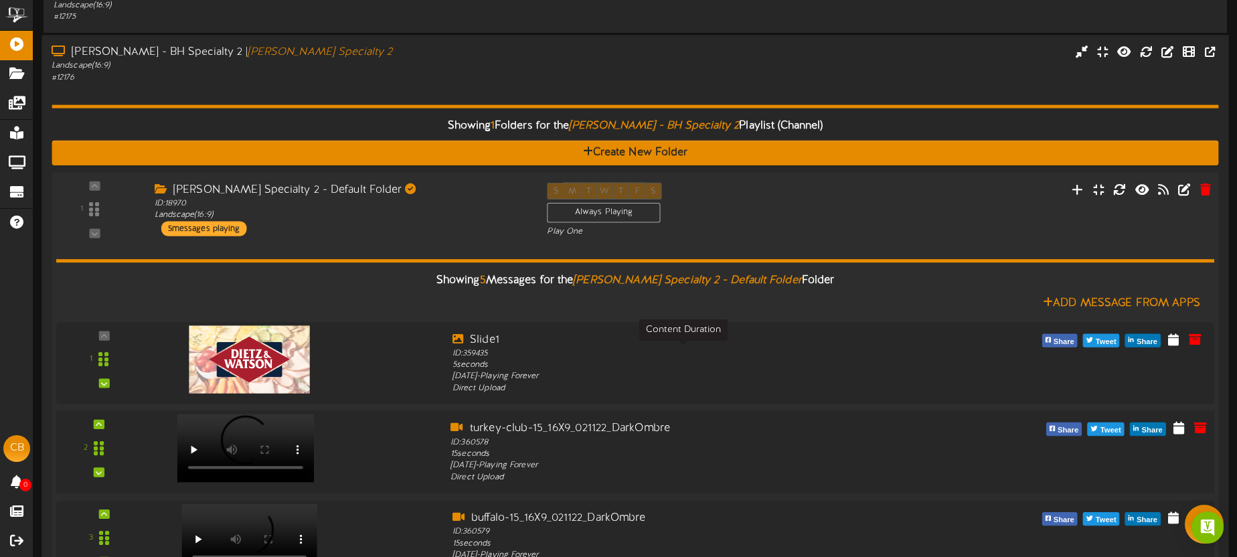
scroll to position [144, 0]
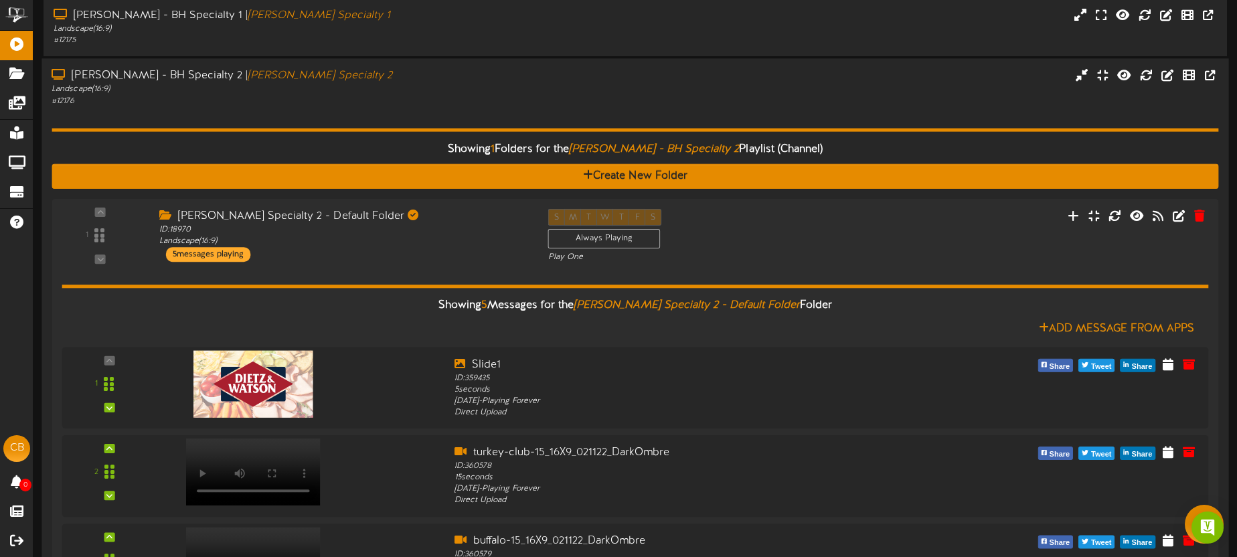
click at [466, 116] on div "Showing 1 Folders for the [PERSON_NAME] - BH Specialty 2 Playlist (Channel) Cre…" at bounding box center [635, 456] width 1167 height 698
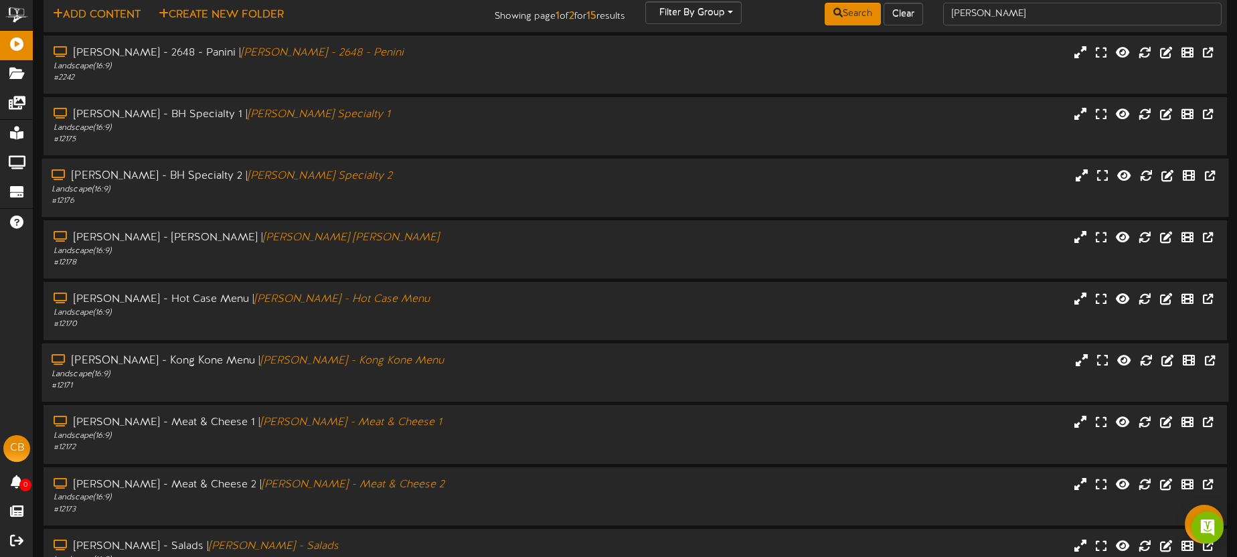
scroll to position [0, 0]
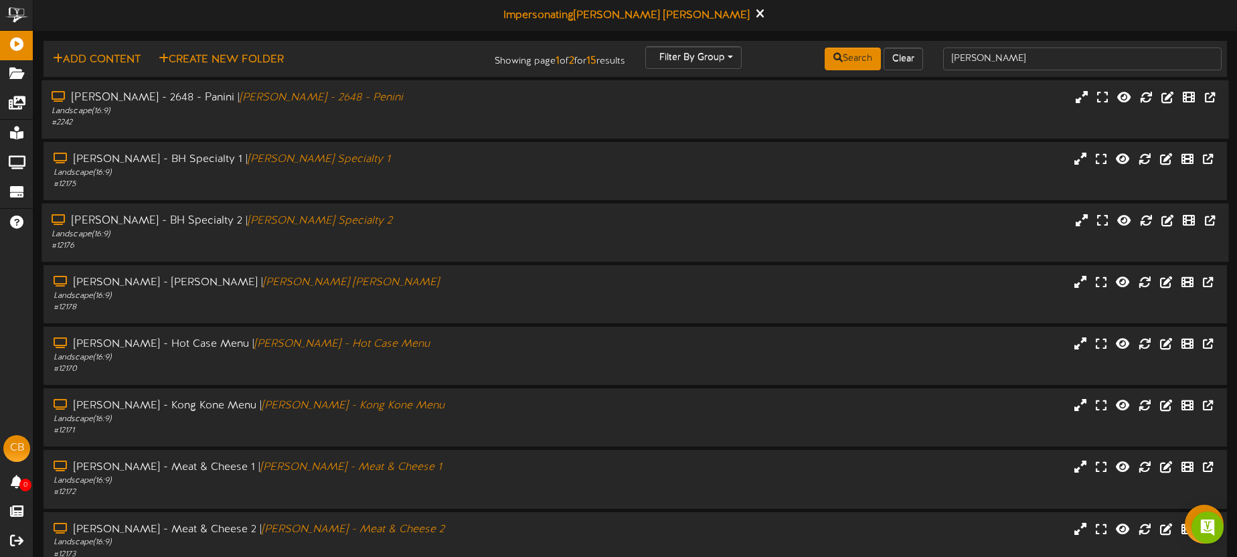
click at [456, 108] on div "Landscape ( 16:9 )" at bounding box center [289, 111] width 475 height 11
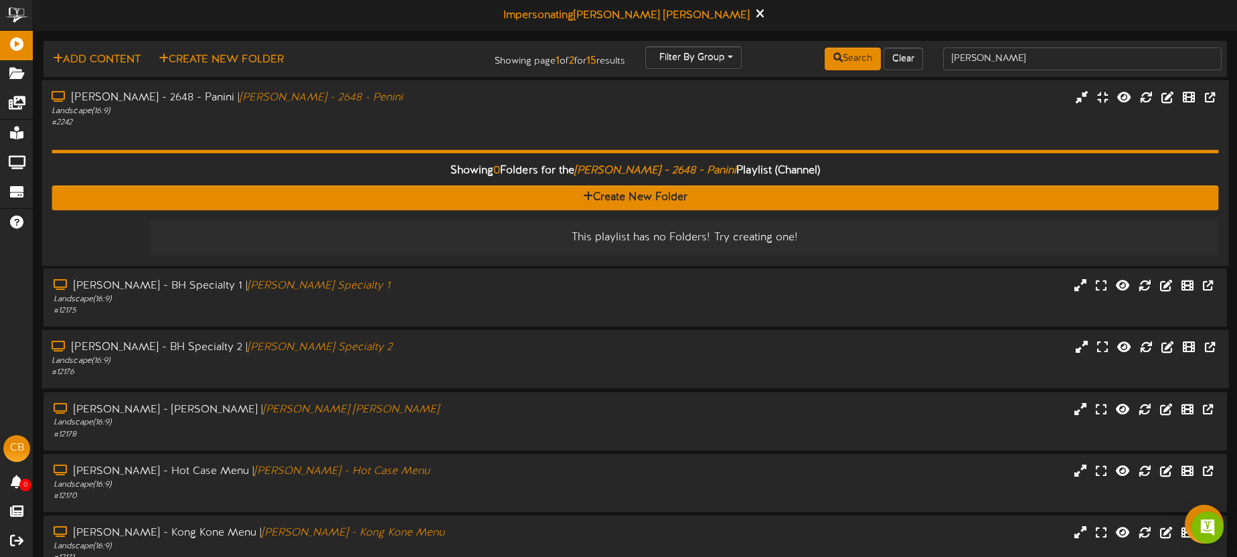
click at [500, 126] on div "# 2242" at bounding box center [289, 121] width 475 height 11
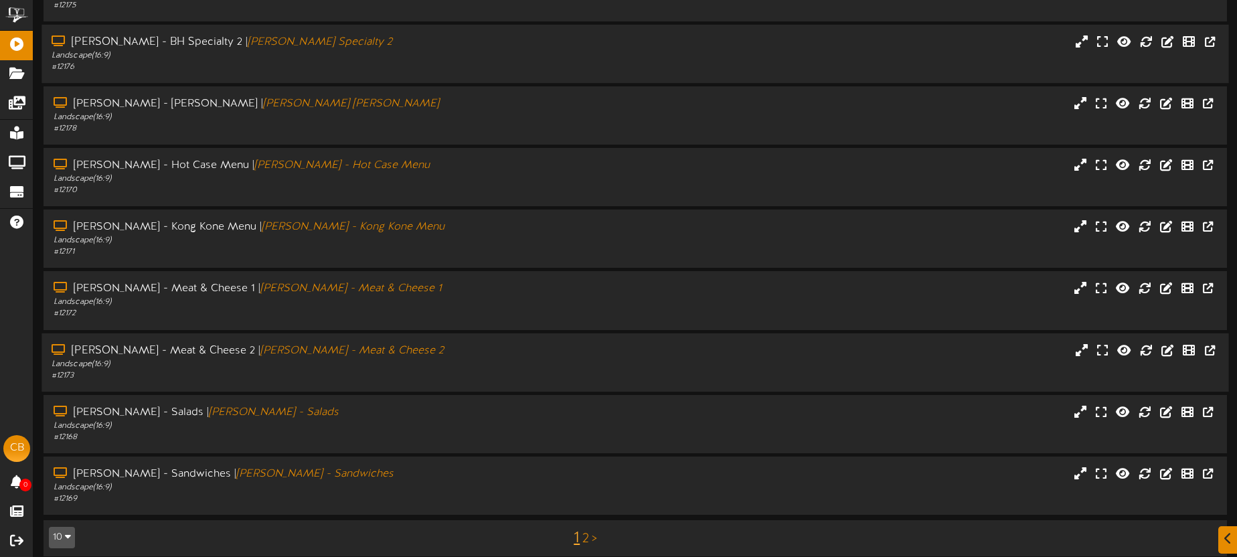
scroll to position [191, 0]
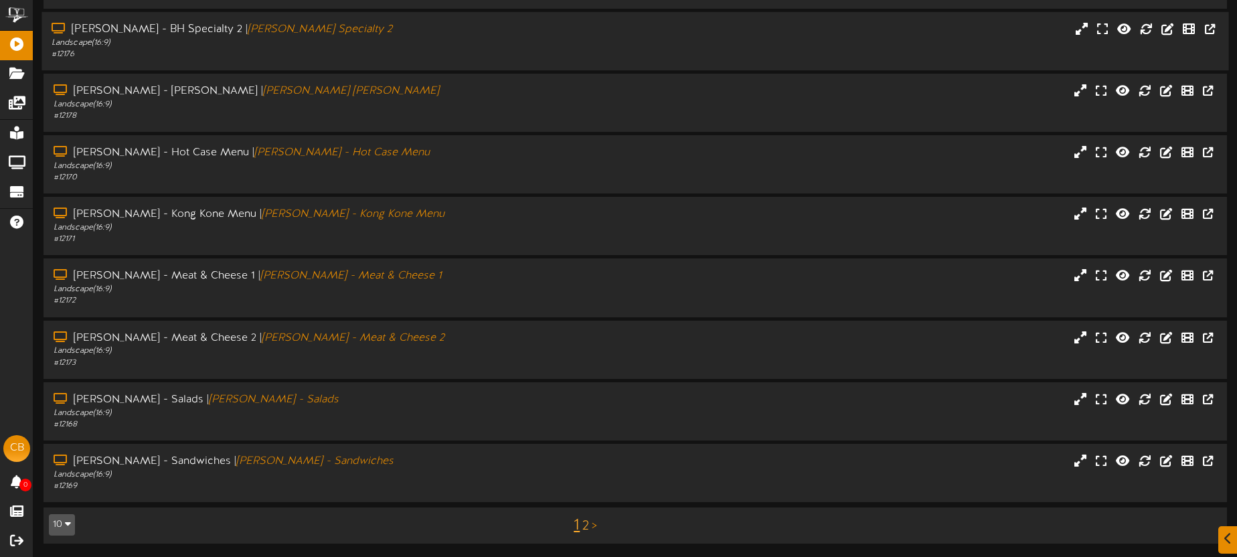
click at [583, 525] on link "2" at bounding box center [585, 526] width 7 height 15
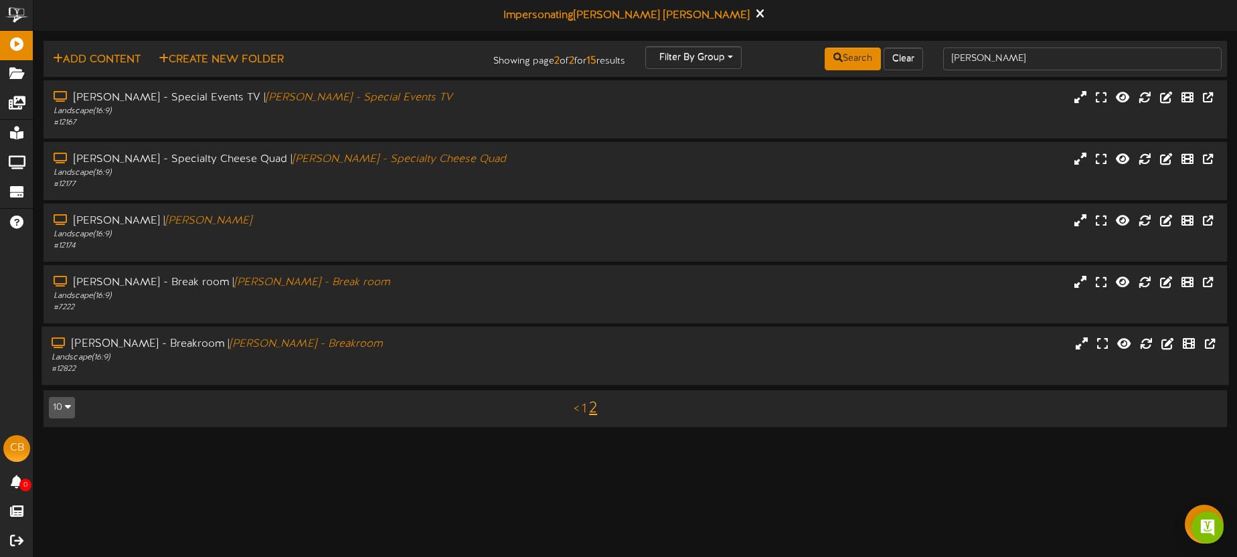
click at [443, 359] on div "Landscape ( 16:9 )" at bounding box center [289, 357] width 475 height 11
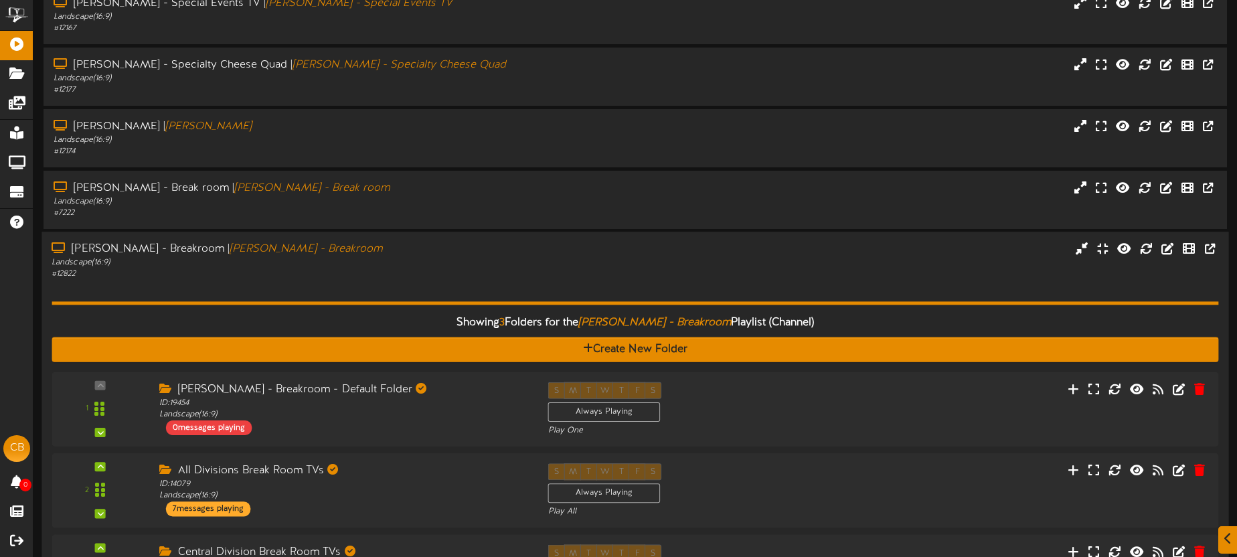
scroll to position [213, 0]
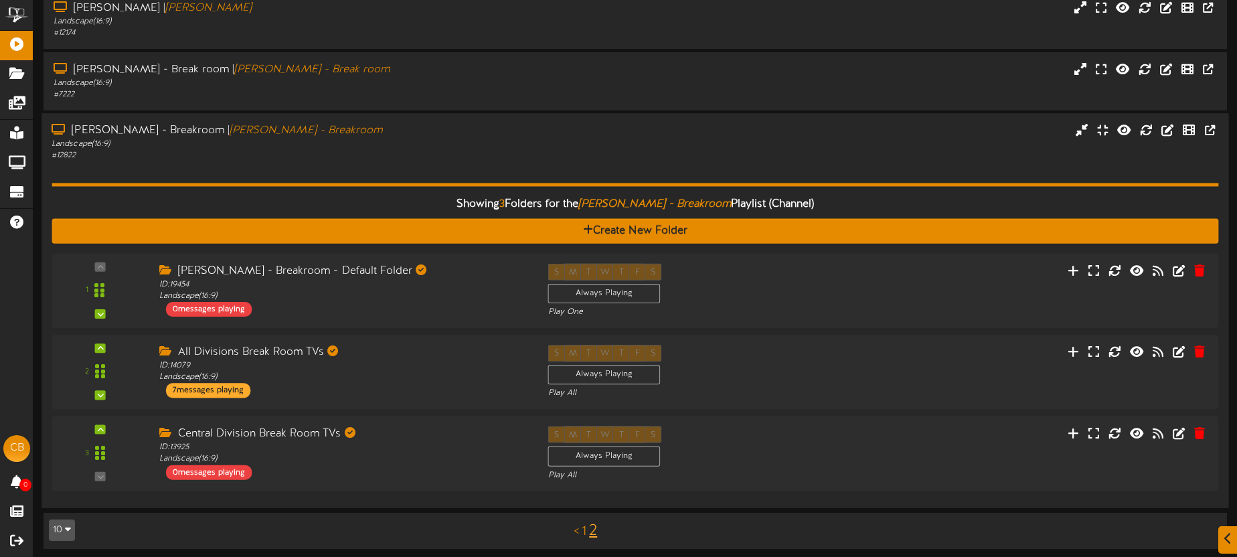
click at [452, 180] on div "Showing 3 Folders for the [PERSON_NAME] - Breakroom Playlist (Channel) Create N…" at bounding box center [635, 330] width 1167 height 336
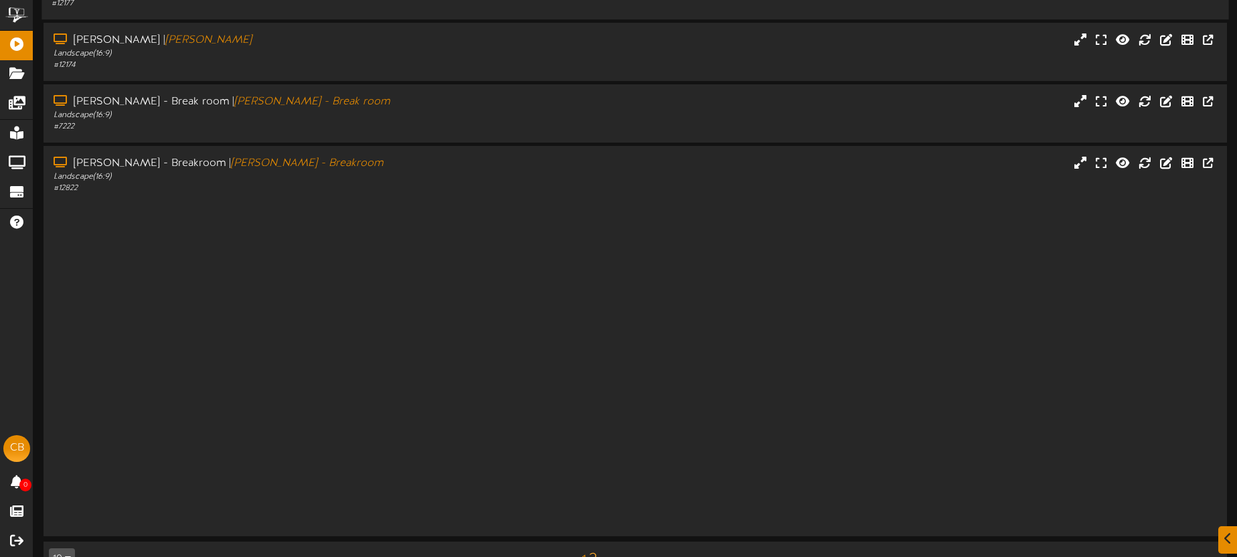
scroll to position [0, 0]
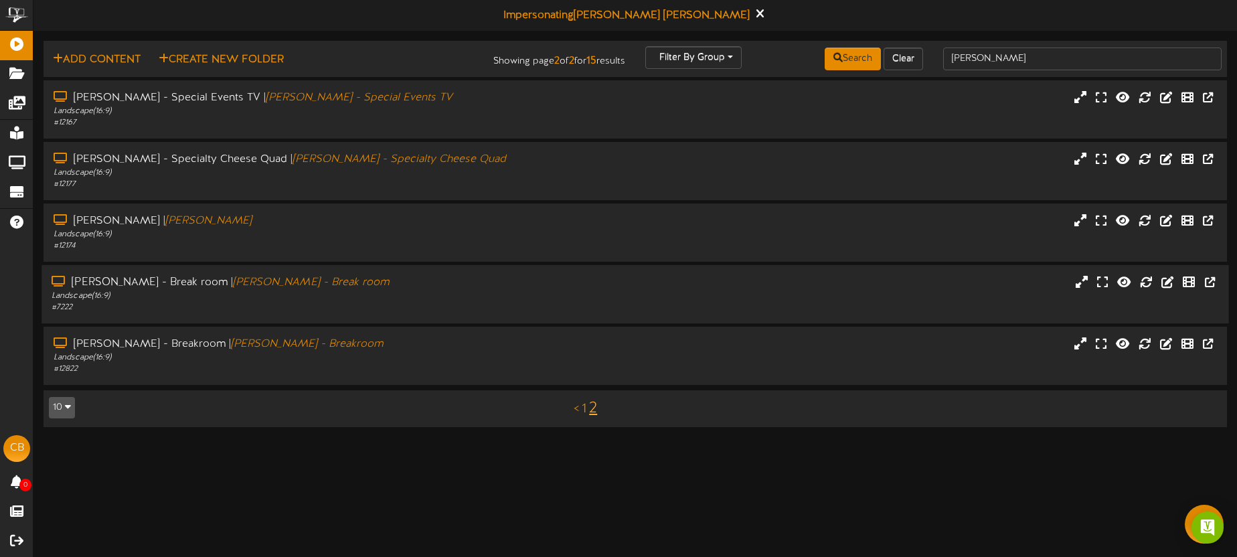
click at [441, 302] on div "# 7222" at bounding box center [289, 307] width 475 height 11
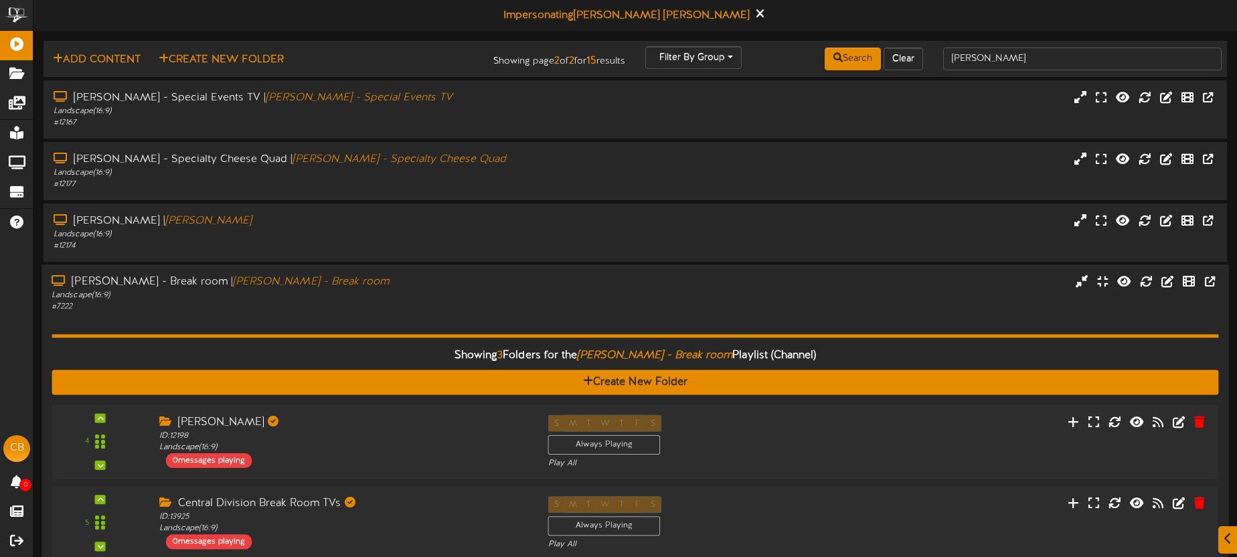
scroll to position [218, 0]
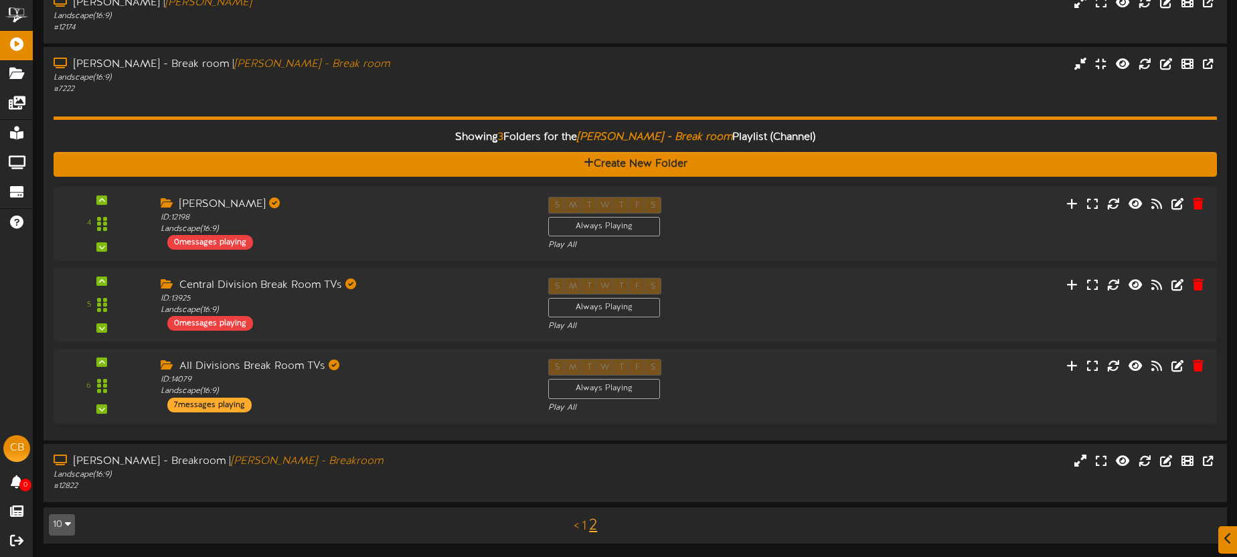
click at [459, 87] on div "# 7222" at bounding box center [290, 89] width 473 height 11
